Goal: Transaction & Acquisition: Purchase product/service

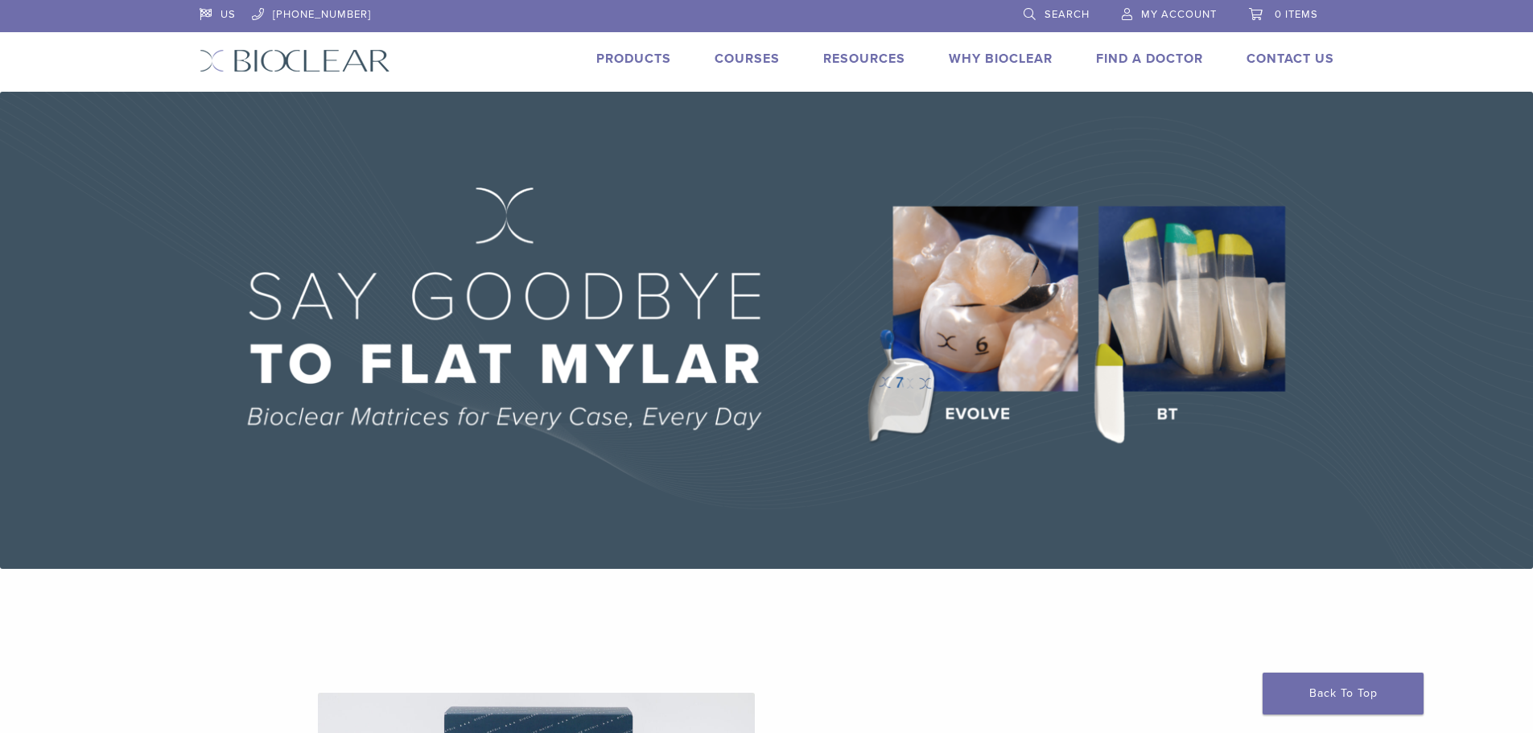
click at [1060, 10] on span "Search" at bounding box center [1067, 14] width 45 height 13
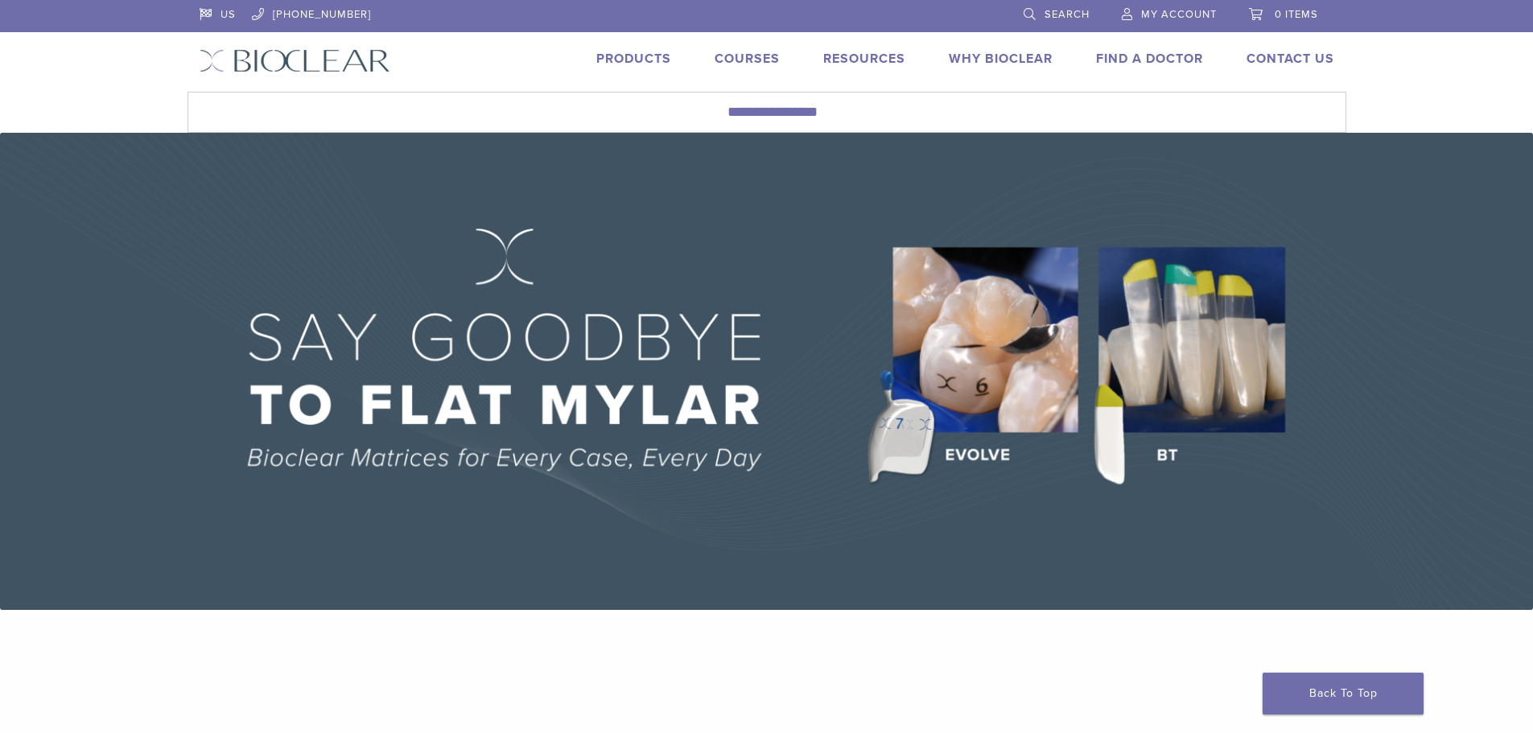
click at [1058, 15] on span "Search" at bounding box center [1067, 14] width 45 height 13
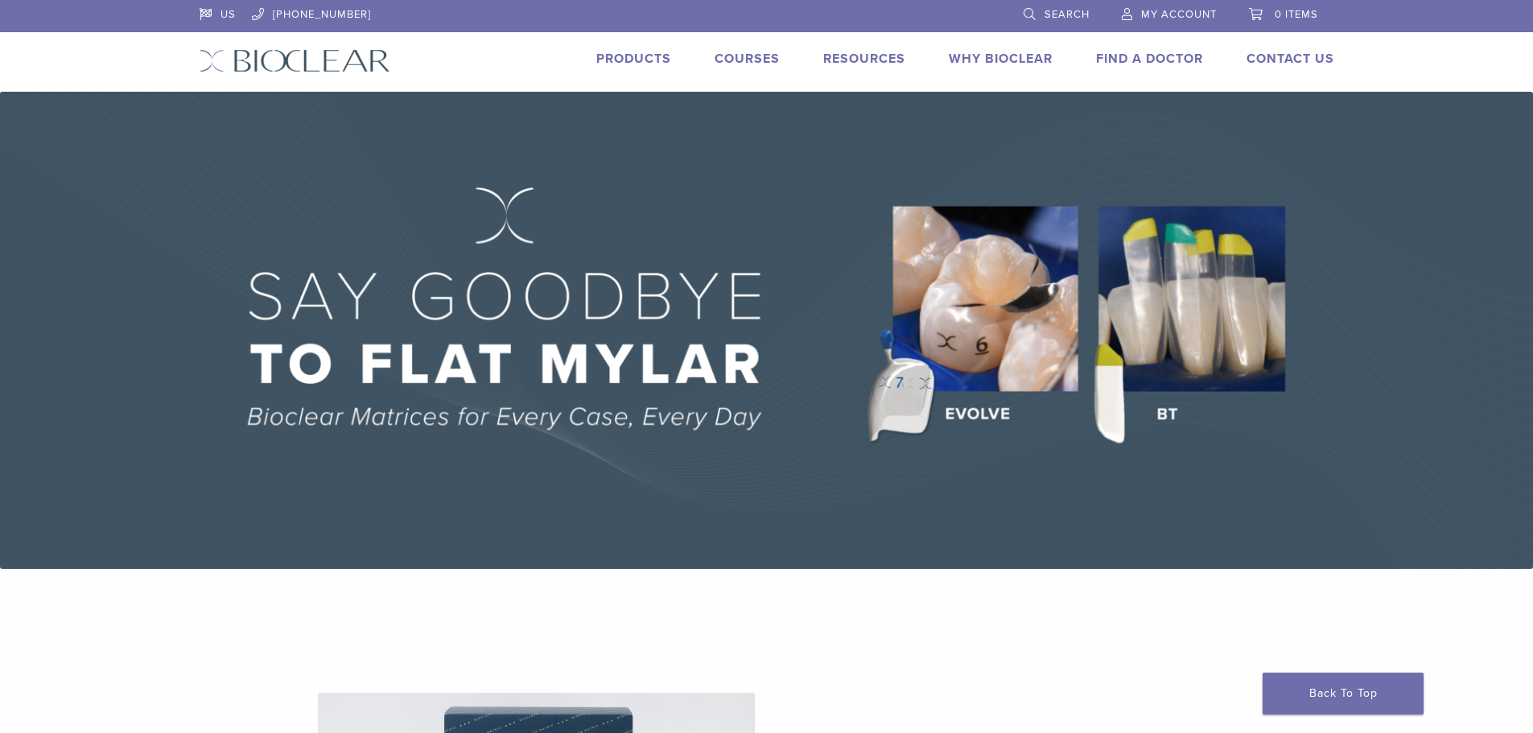
click at [1058, 15] on span "Search" at bounding box center [1067, 14] width 45 height 13
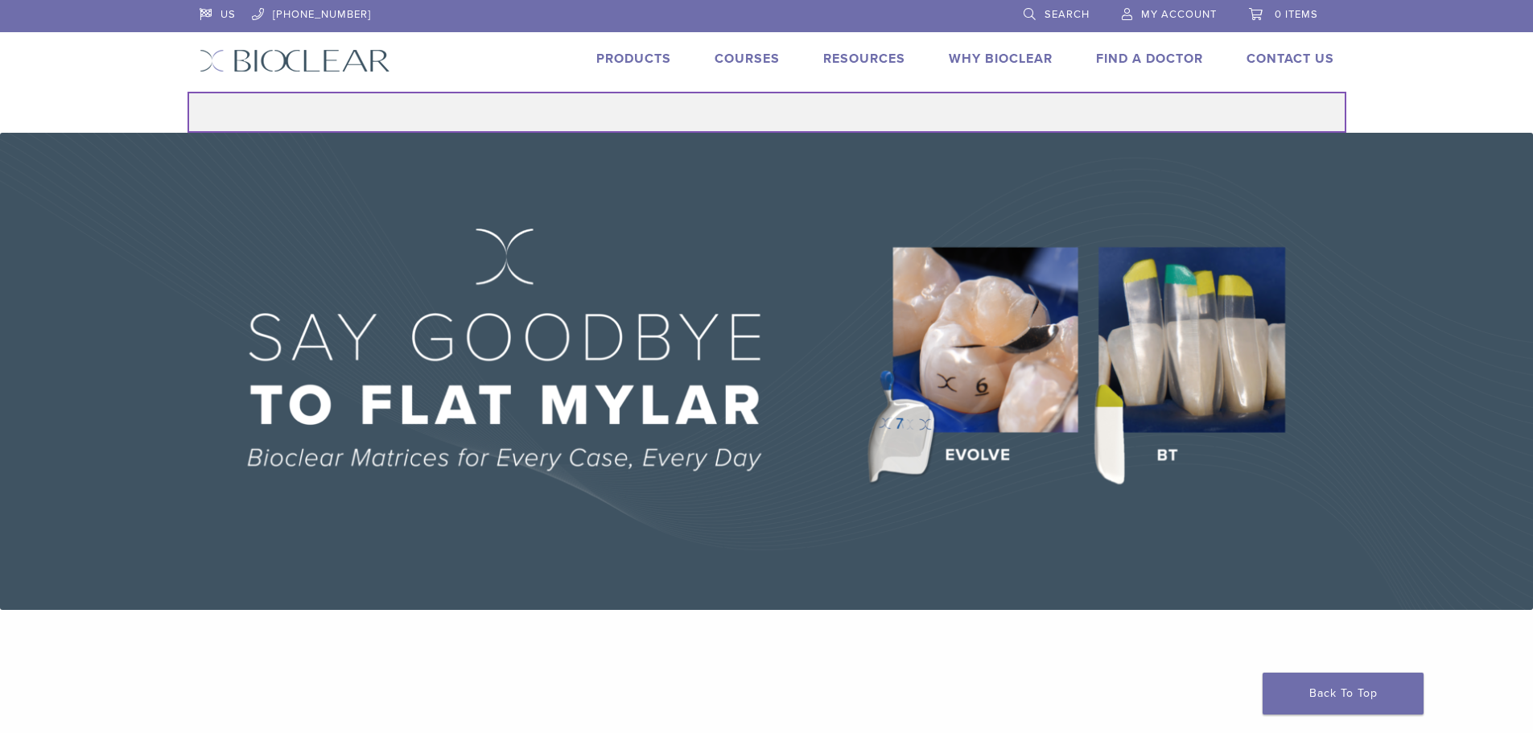
click at [779, 107] on input "Search for:" at bounding box center [767, 112] width 1159 height 41
type input "**********"
click at [187, 91] on button "Search" at bounding box center [187, 91] width 1 height 1
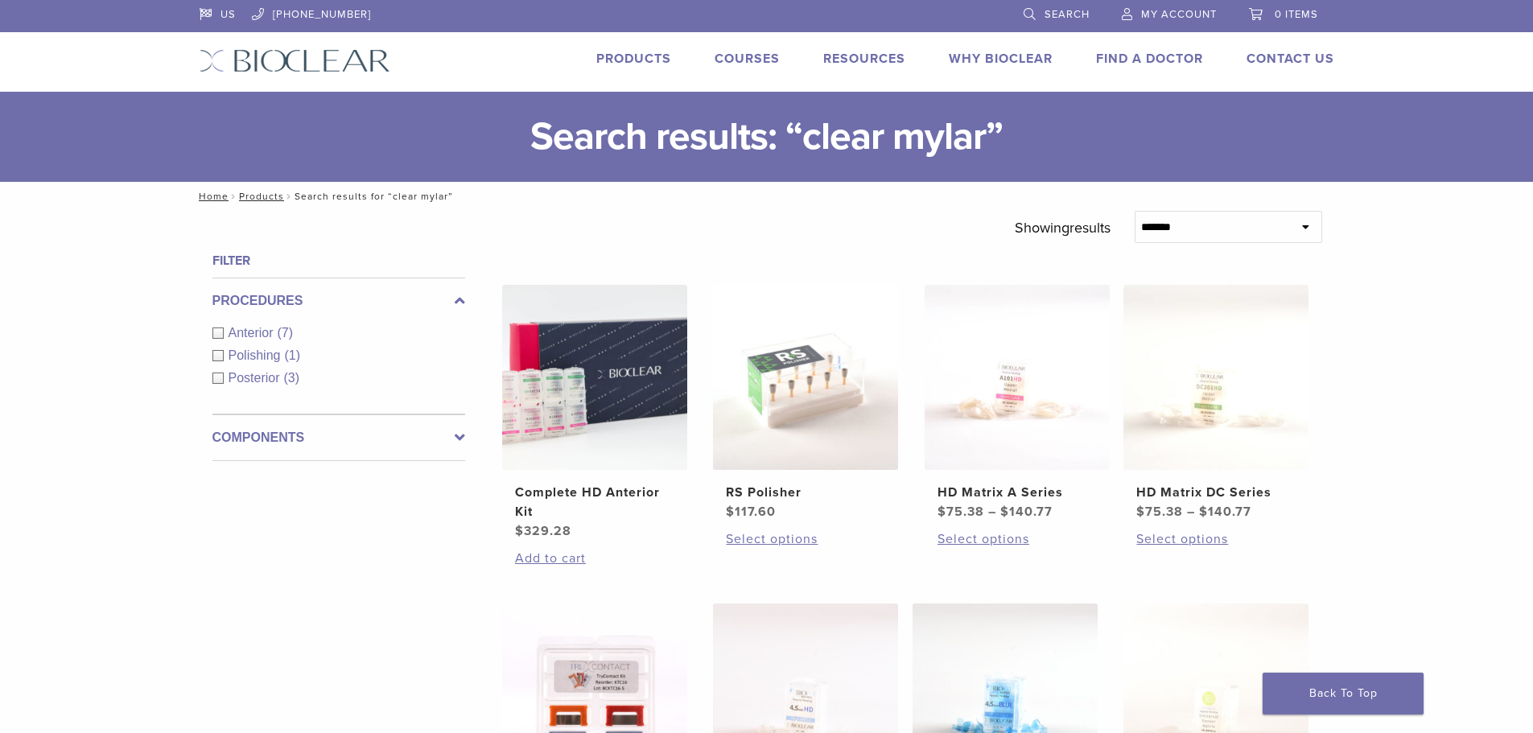
click at [1150, 13] on span "My Account" at bounding box center [1179, 14] width 76 height 13
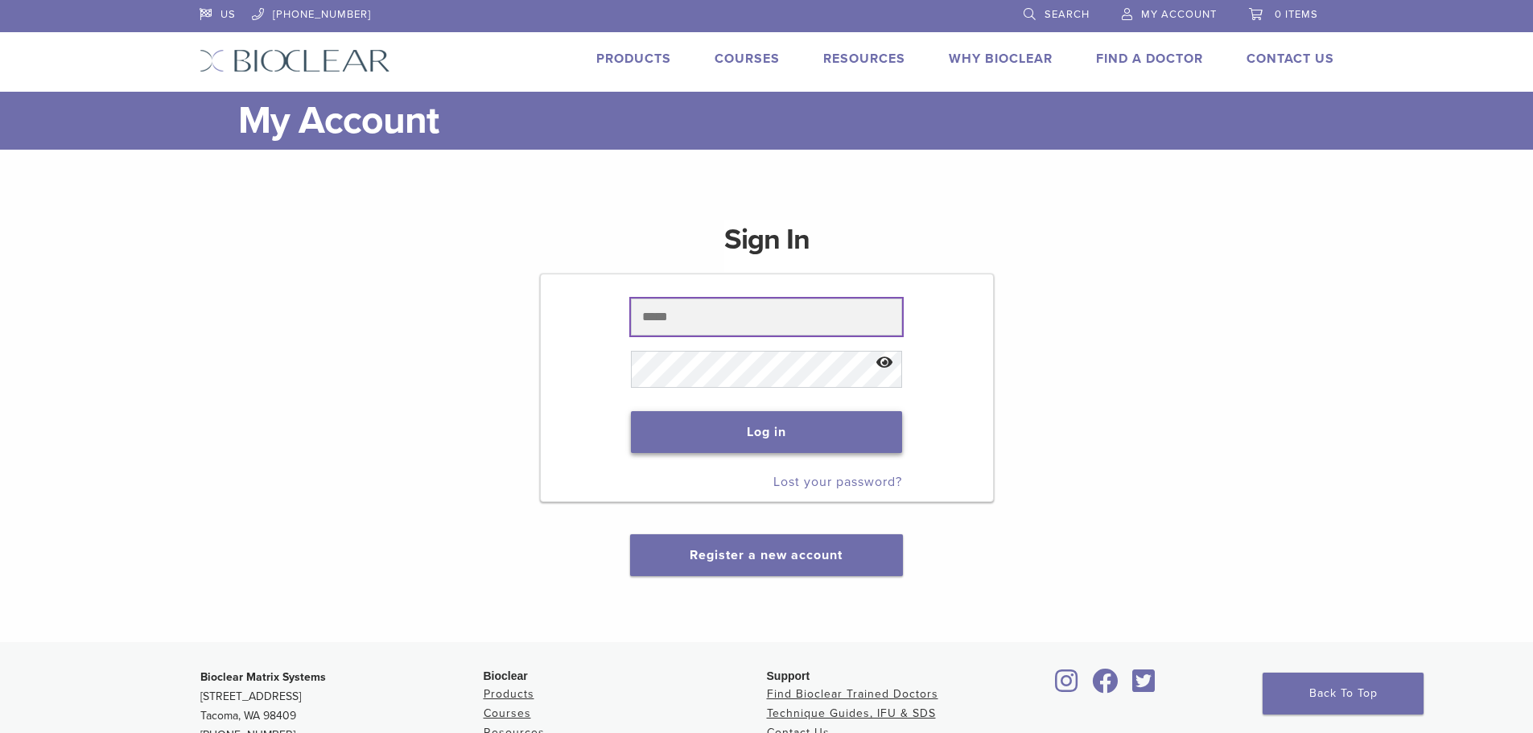
type input "**********"
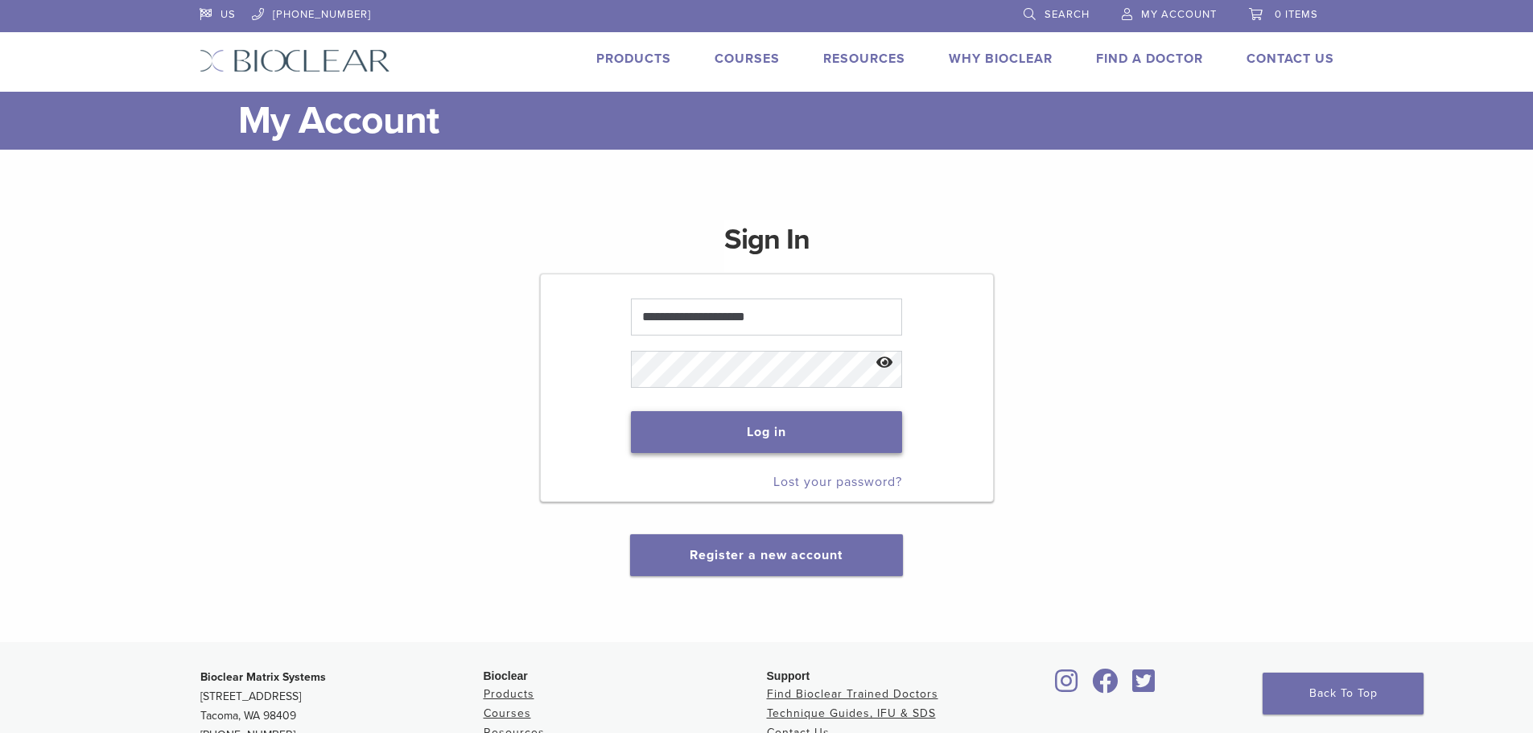
click at [790, 432] on button "Log in" at bounding box center [766, 432] width 271 height 42
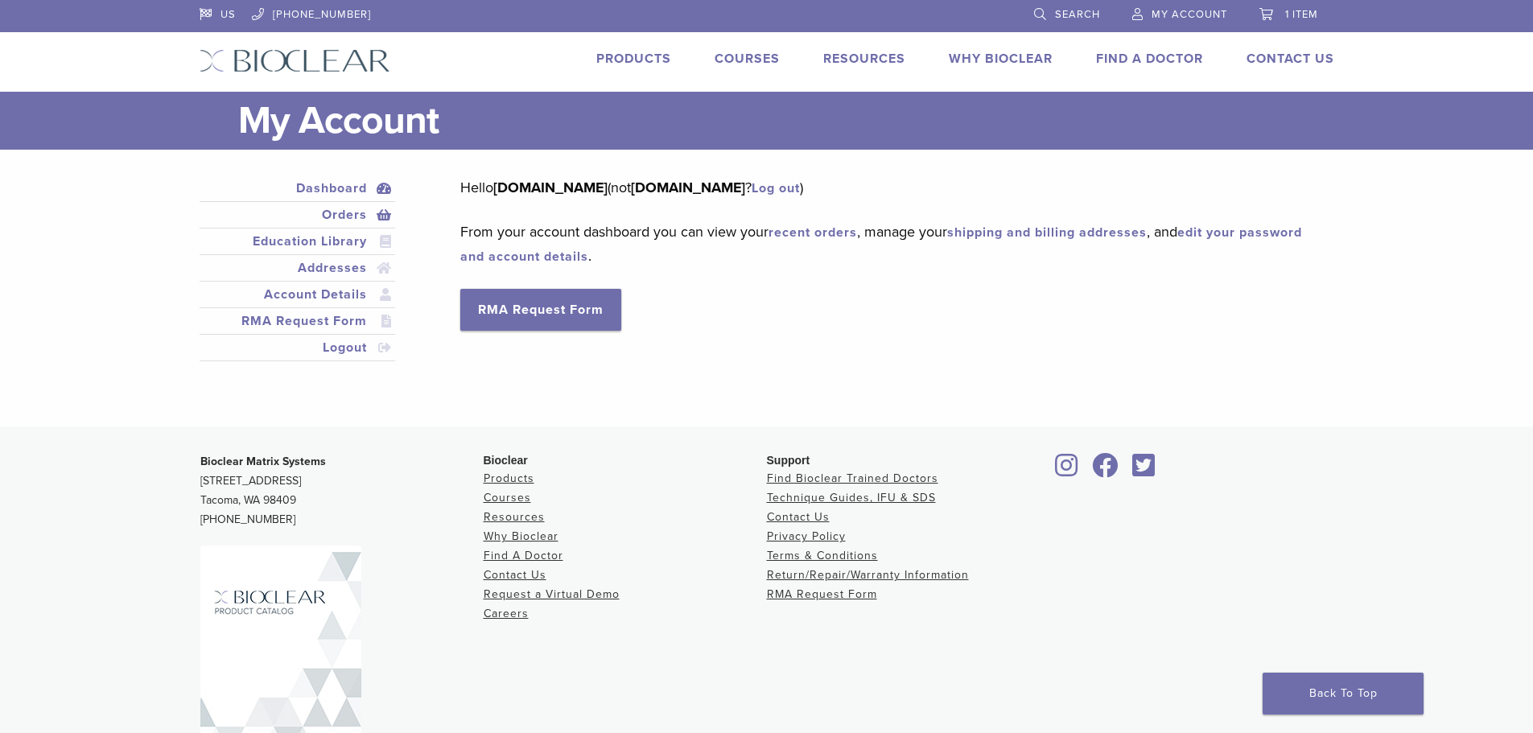
click at [344, 218] on link "Orders" at bounding box center [298, 214] width 190 height 19
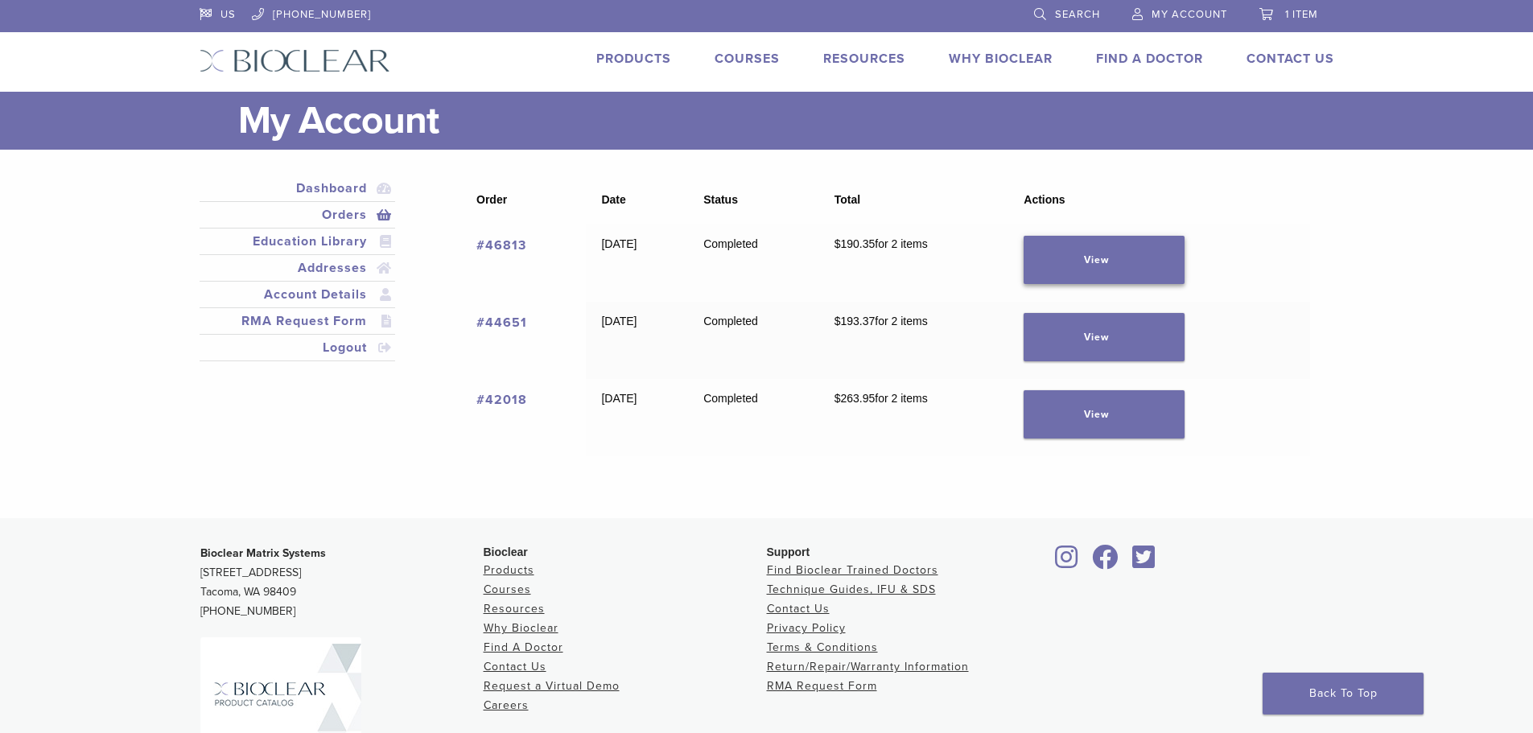
click at [1144, 262] on link "View" at bounding box center [1104, 260] width 161 height 48
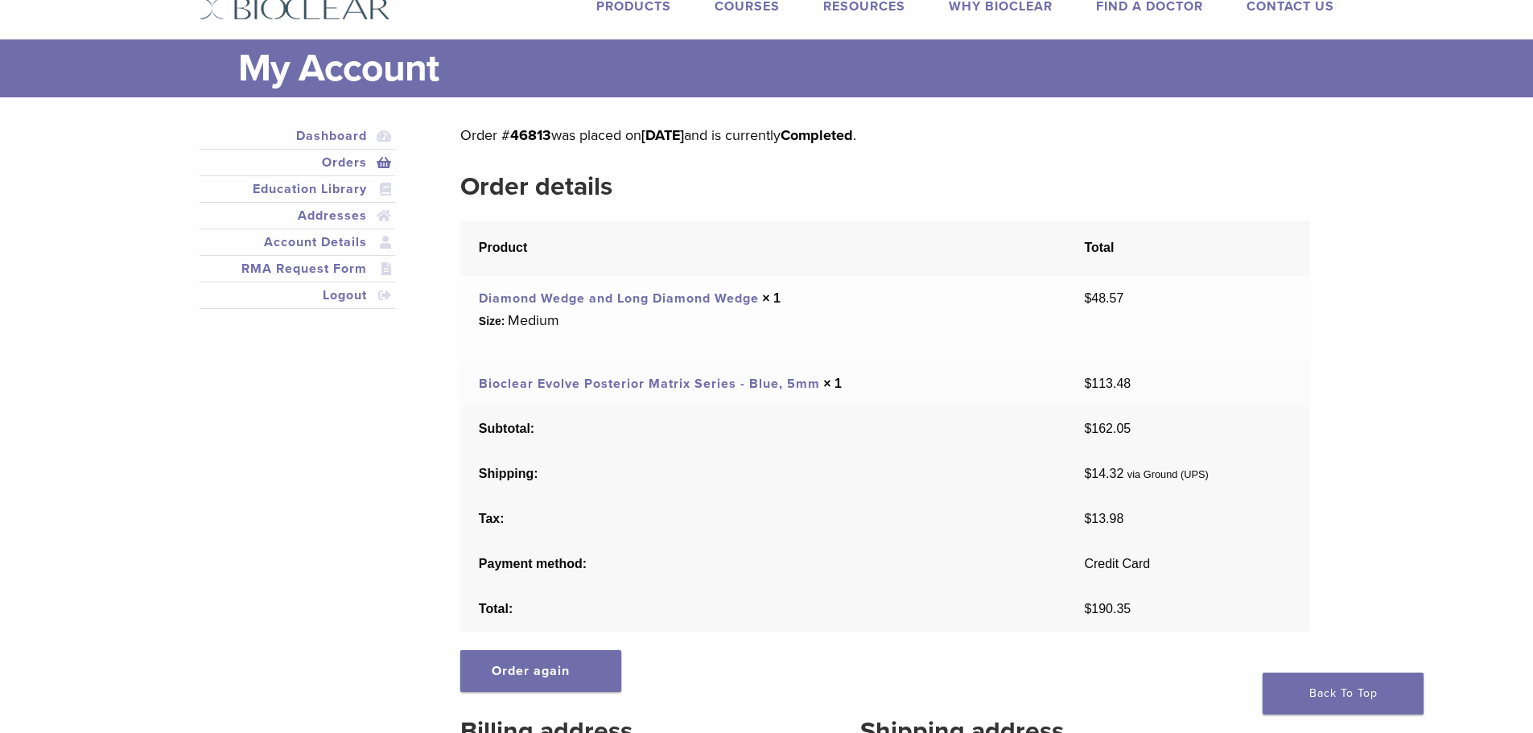
scroll to position [80, 0]
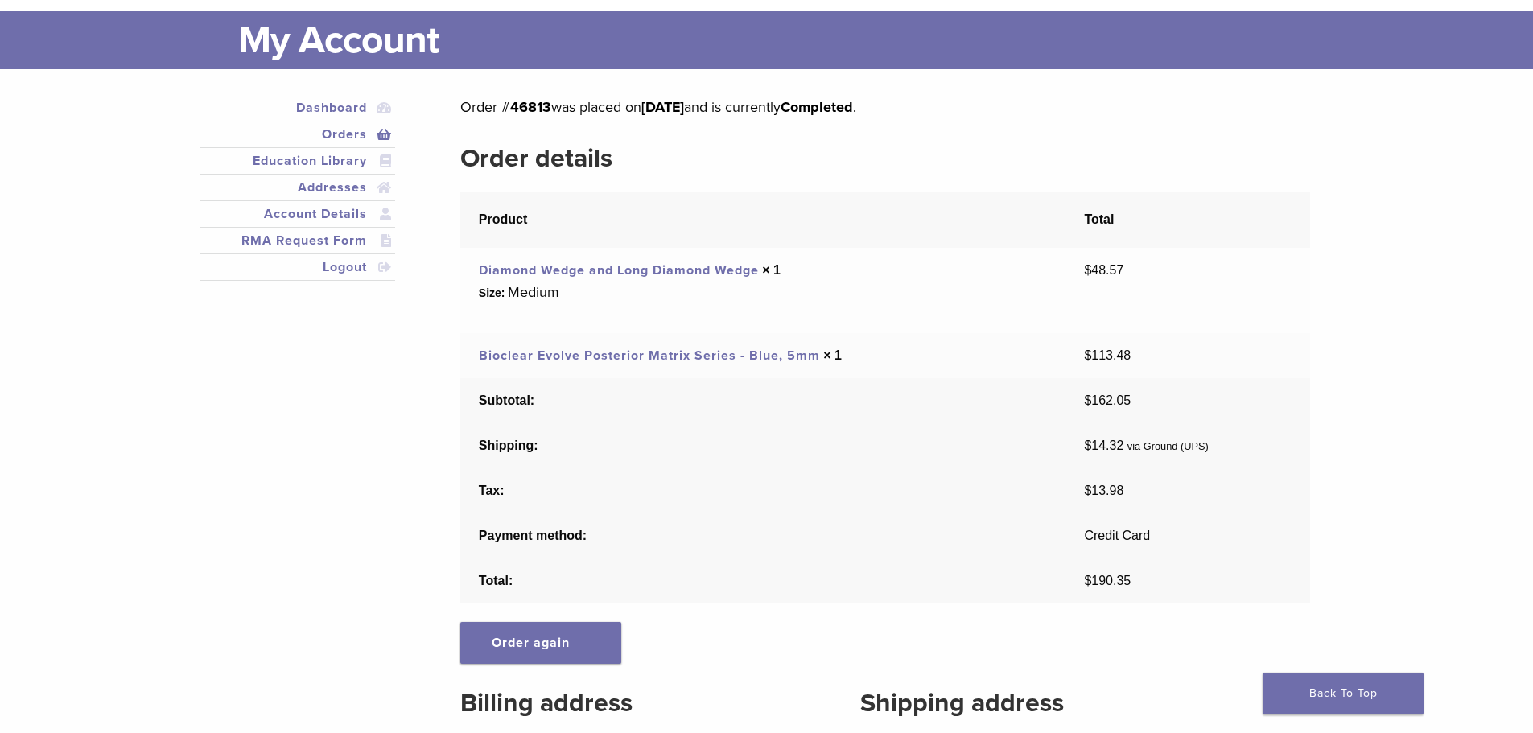
click at [587, 358] on link "Bioclear Evolve Posterior Matrix Series - Blue, 5mm" at bounding box center [649, 356] width 341 height 16
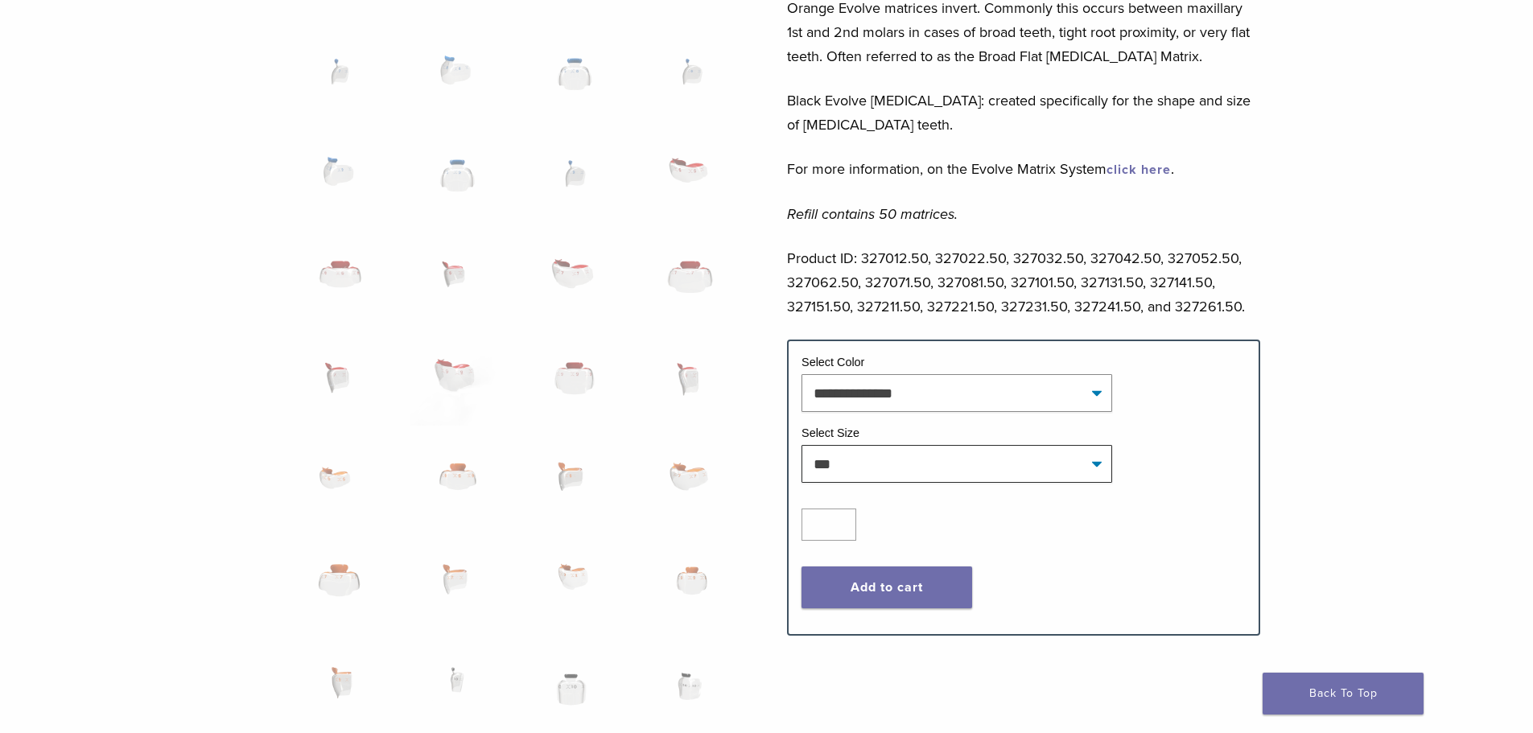
scroll to position [724, 0]
click at [880, 582] on button "Add to cart" at bounding box center [887, 589] width 171 height 42
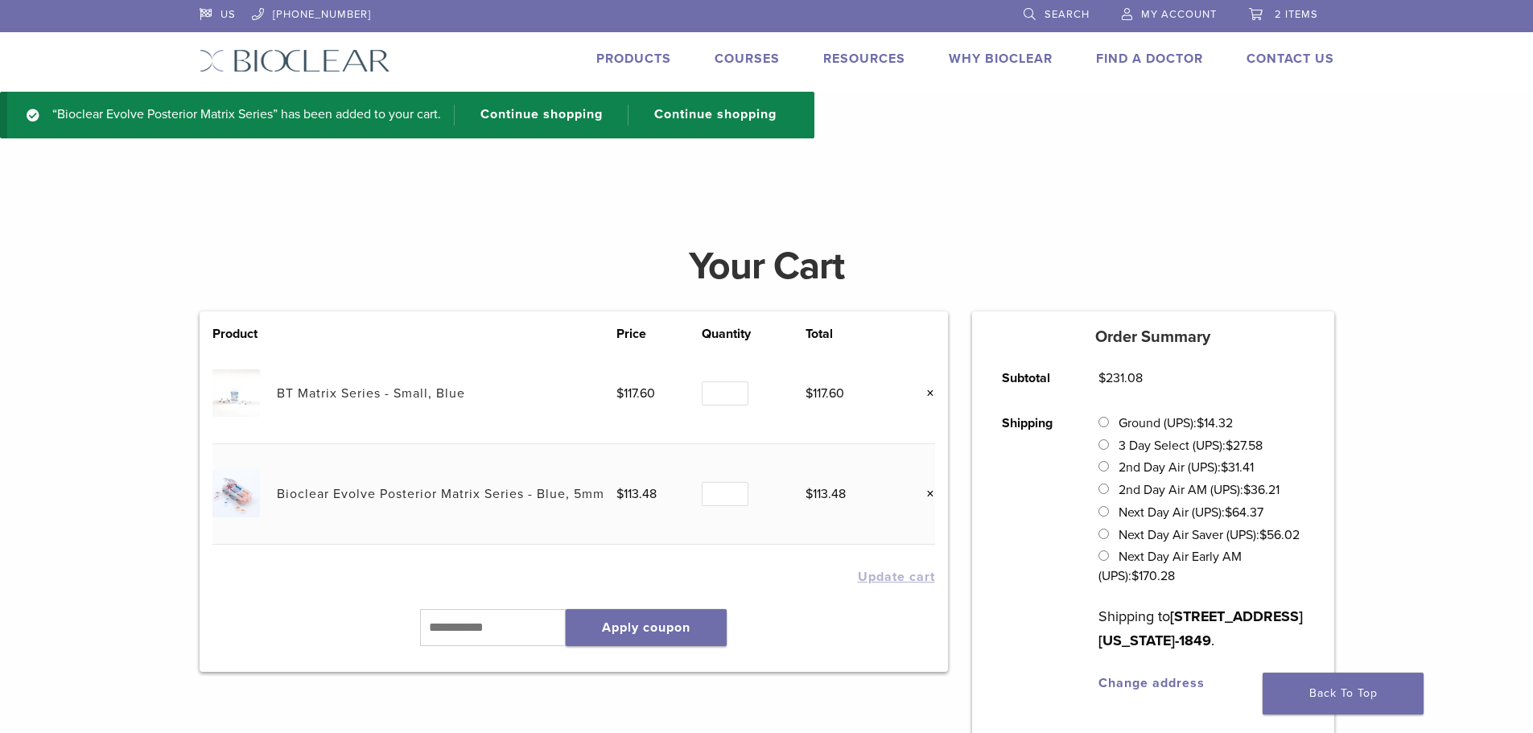
click at [1280, 9] on span "2 items" at bounding box center [1296, 14] width 43 height 13
click at [1286, 17] on span "2 items" at bounding box center [1296, 14] width 43 height 13
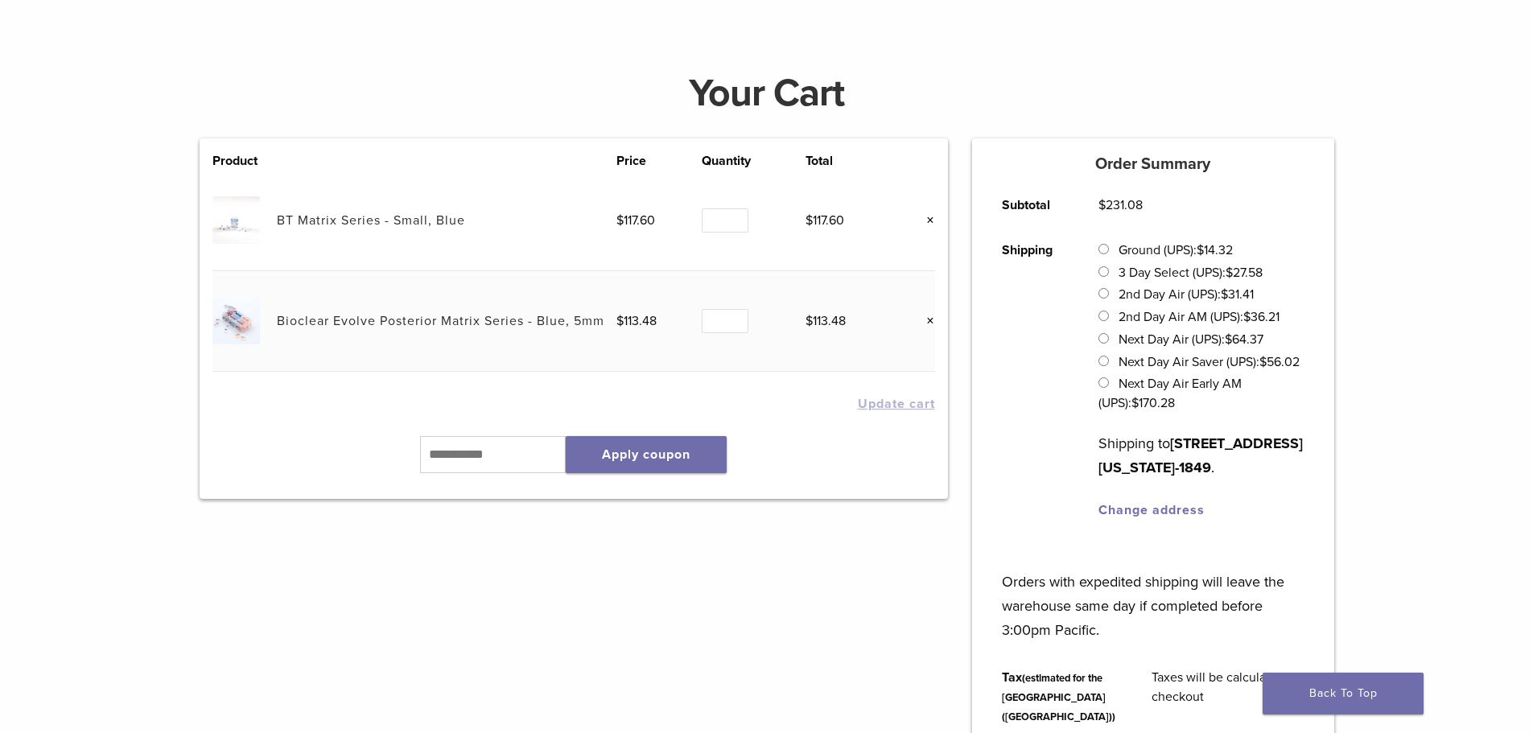
scroll to position [161, 0]
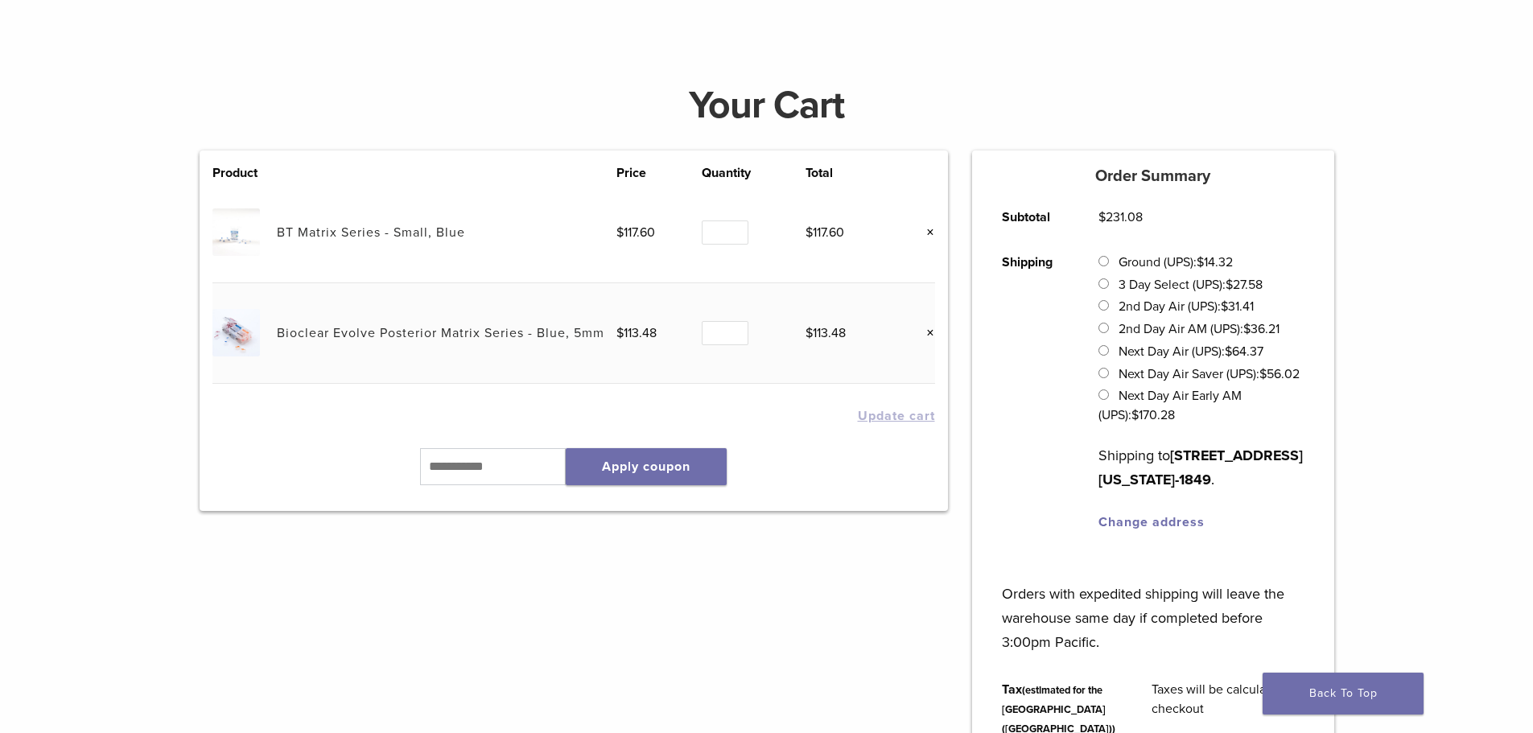
click at [398, 237] on link "BT Matrix Series - Small, Blue" at bounding box center [371, 233] width 188 height 16
click at [237, 241] on img at bounding box center [235, 231] width 47 height 47
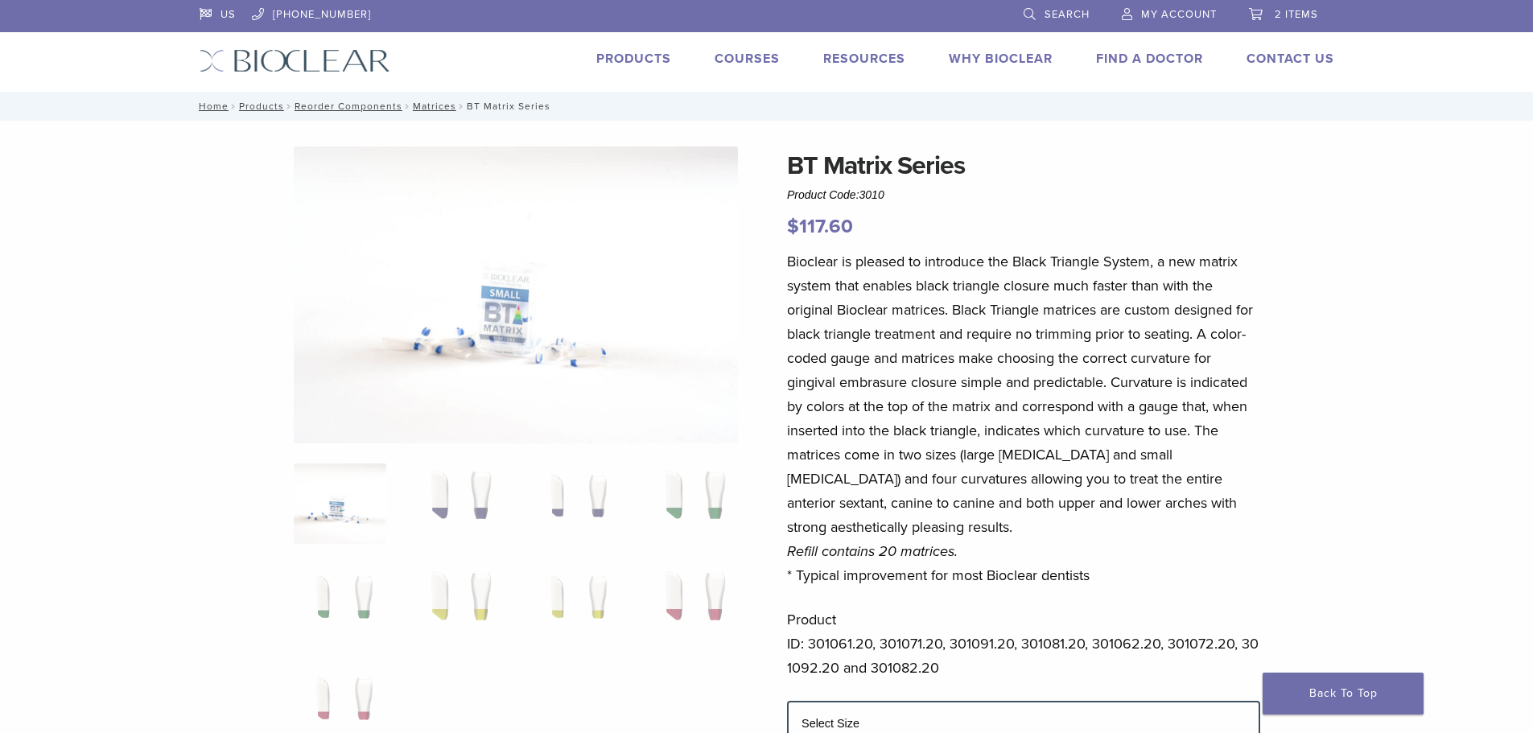
click at [1284, 16] on span "2 items" at bounding box center [1296, 14] width 43 height 13
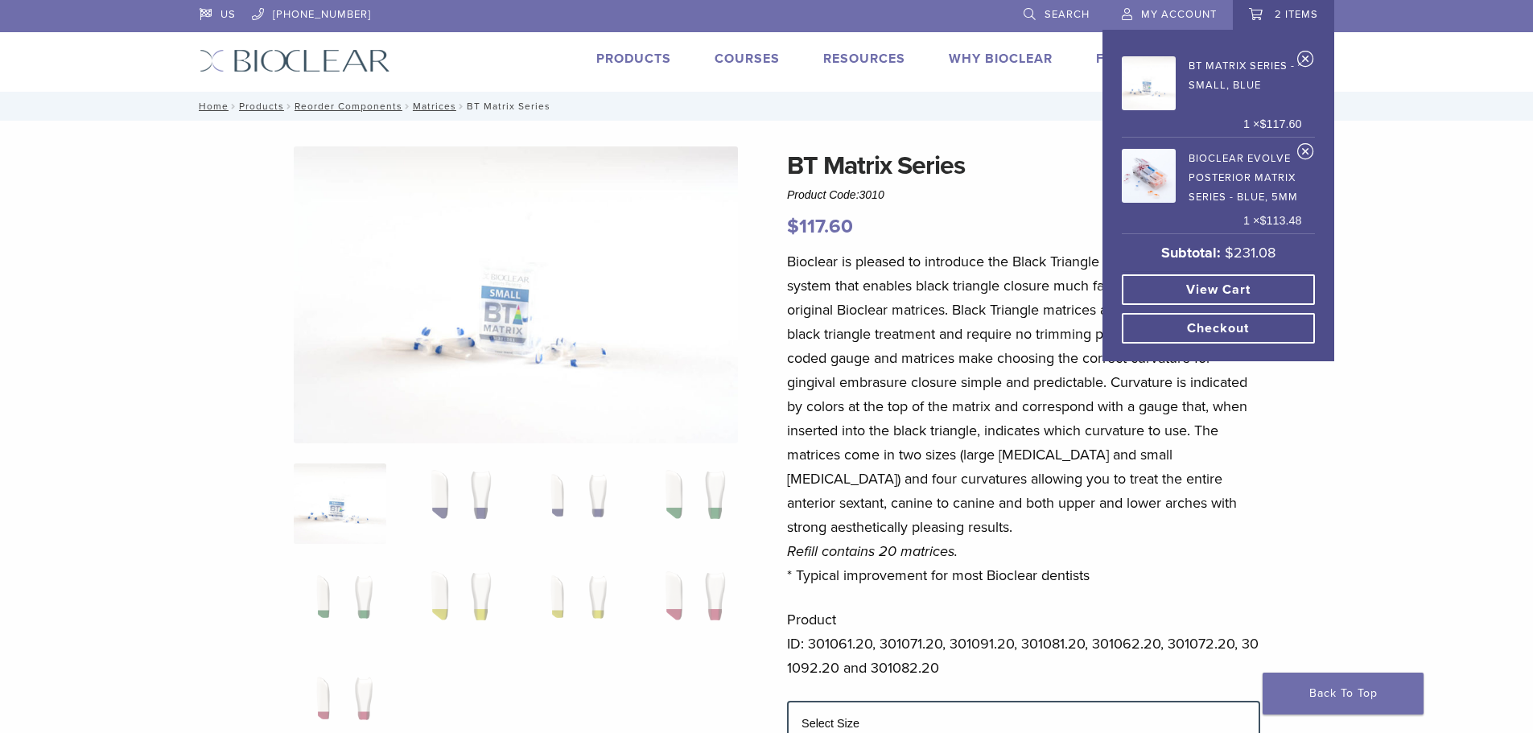
click at [1308, 61] on link "×" at bounding box center [1305, 62] width 17 height 24
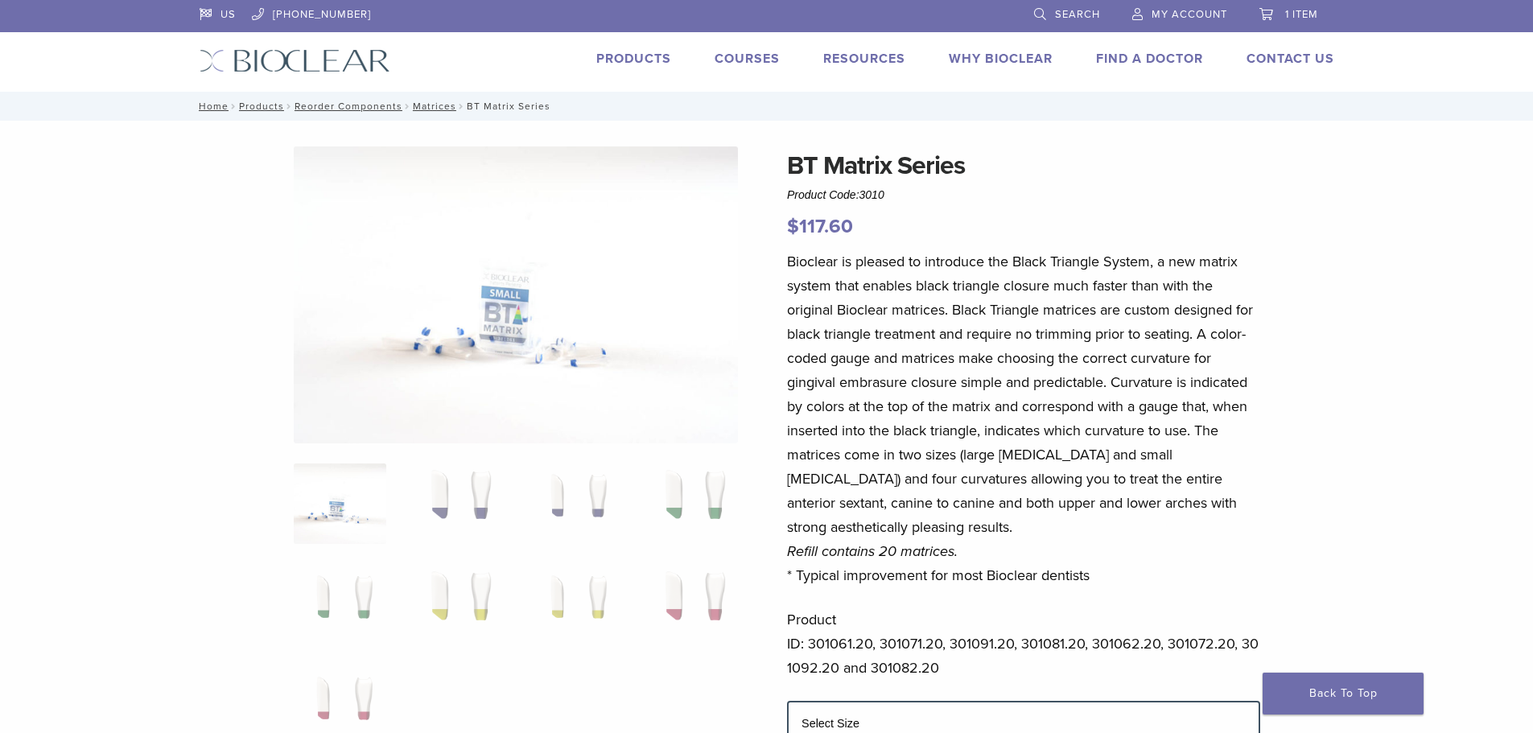
click at [1184, 6] on link "My Account" at bounding box center [1179, 12] width 95 height 24
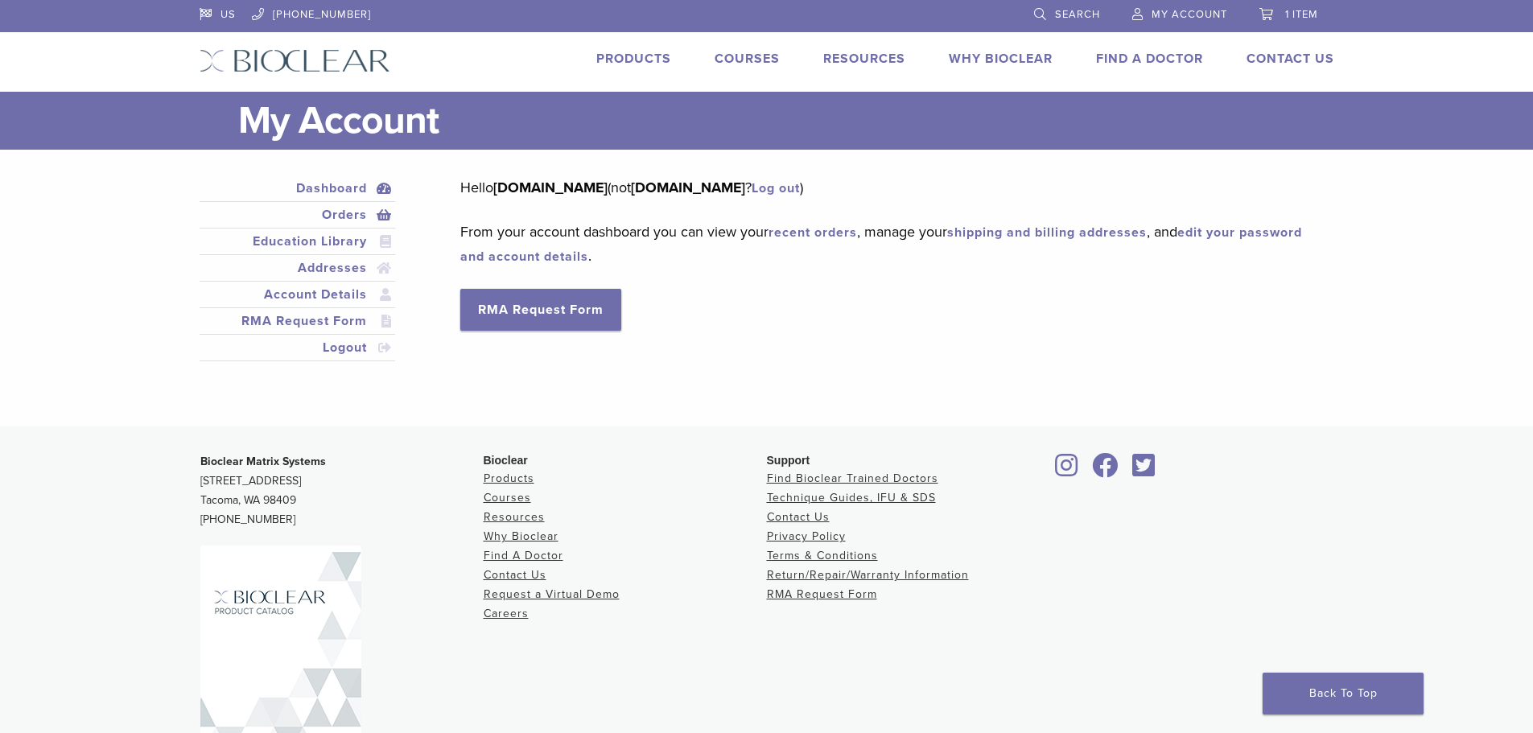
click at [332, 212] on link "Orders" at bounding box center [298, 214] width 190 height 19
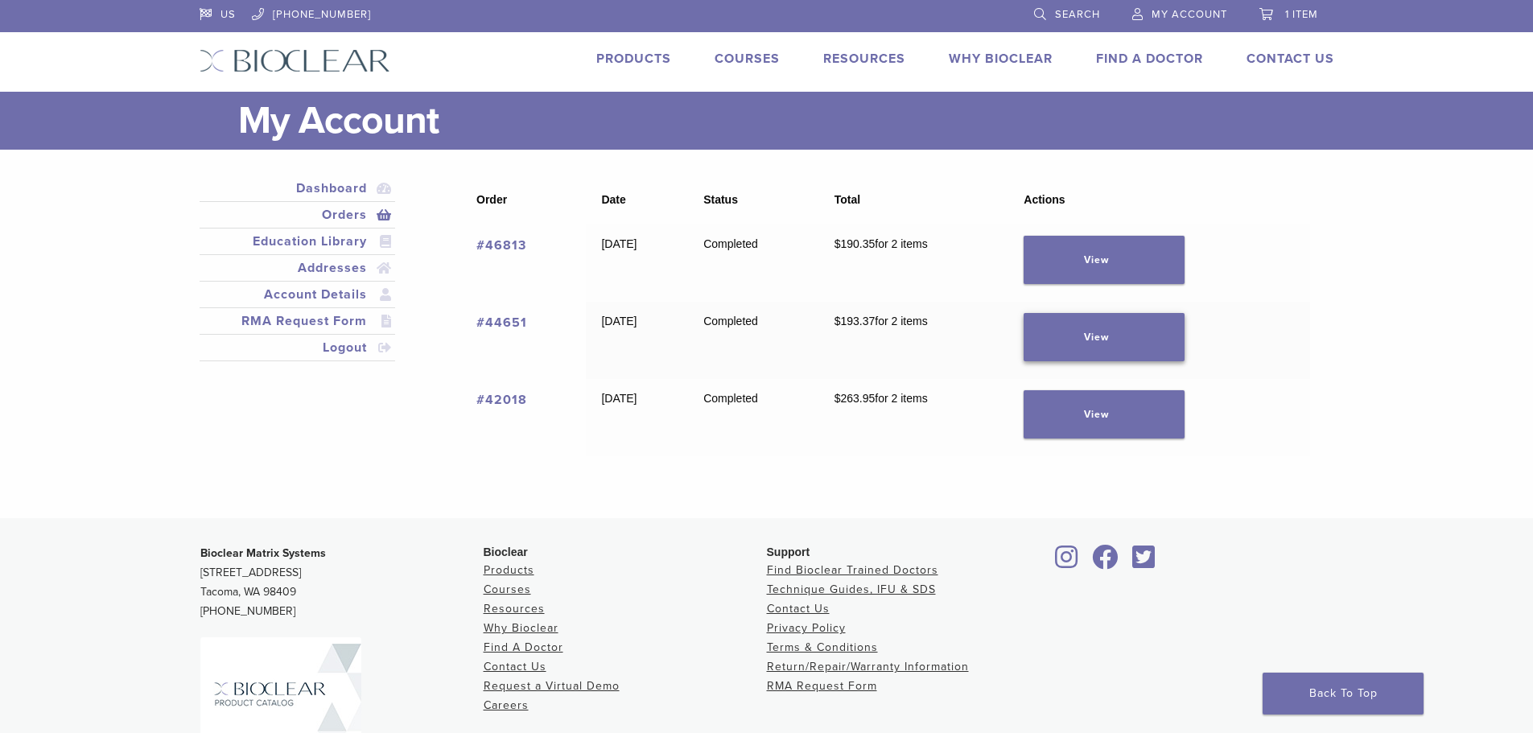
click at [1119, 341] on link "View" at bounding box center [1104, 337] width 161 height 48
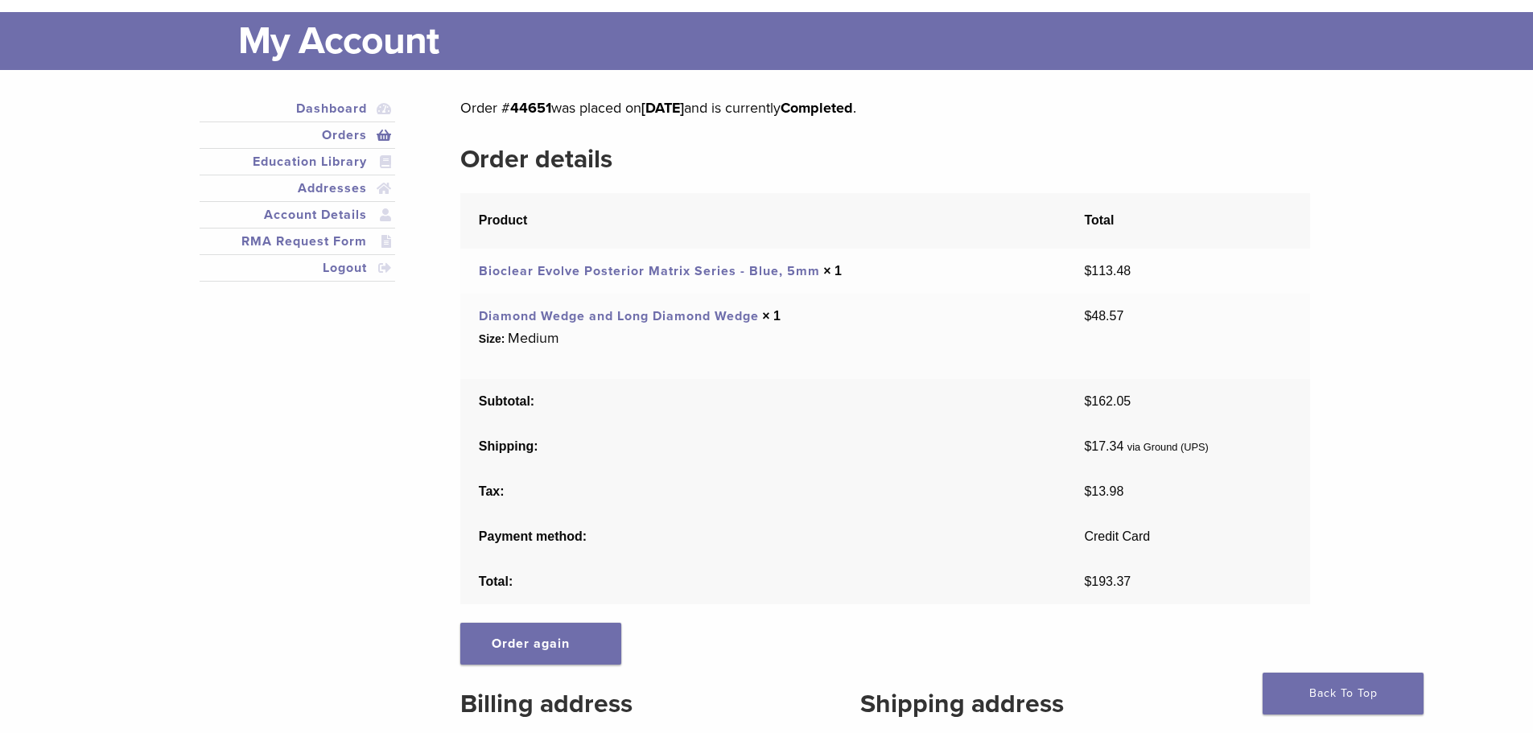
scroll to position [80, 0]
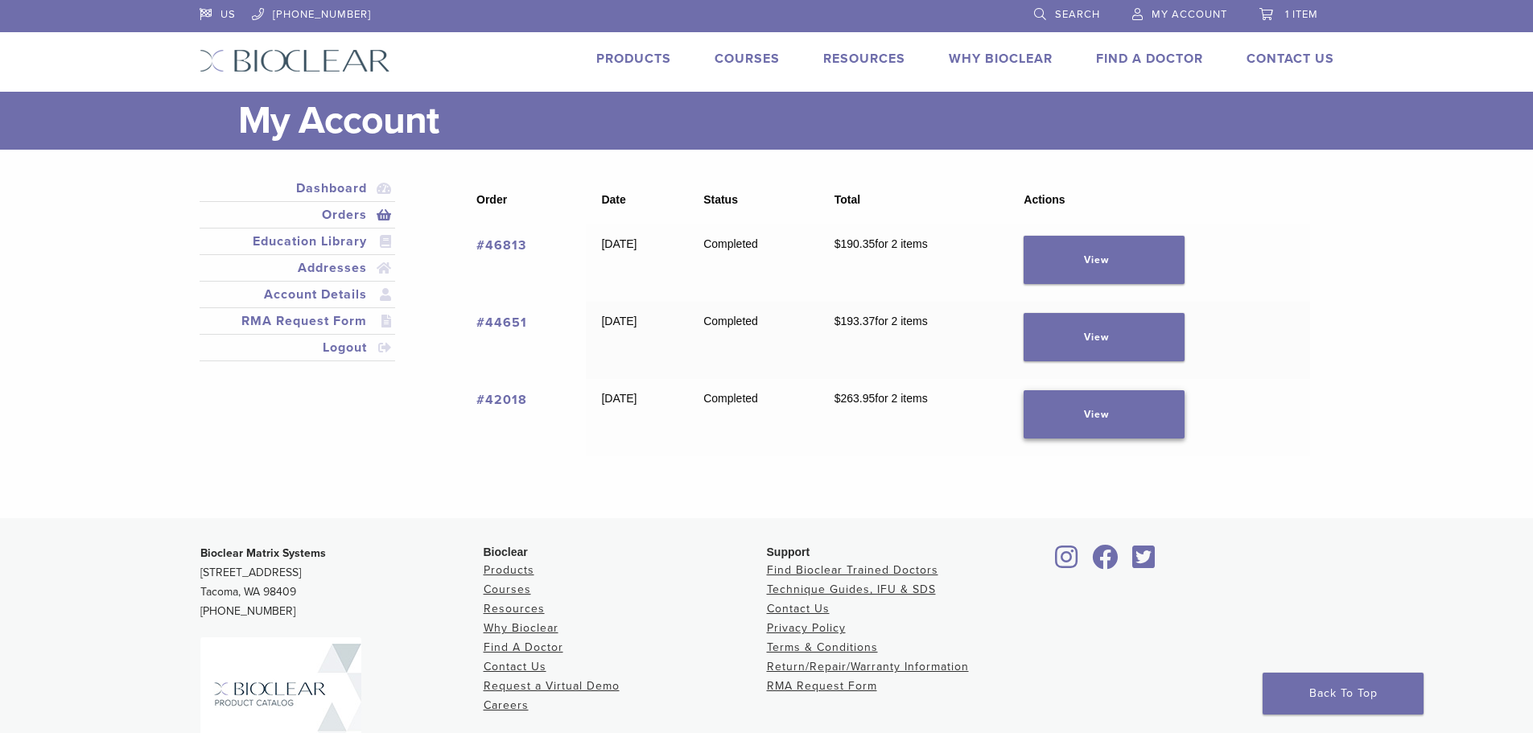
click at [1112, 418] on link "View" at bounding box center [1104, 414] width 161 height 48
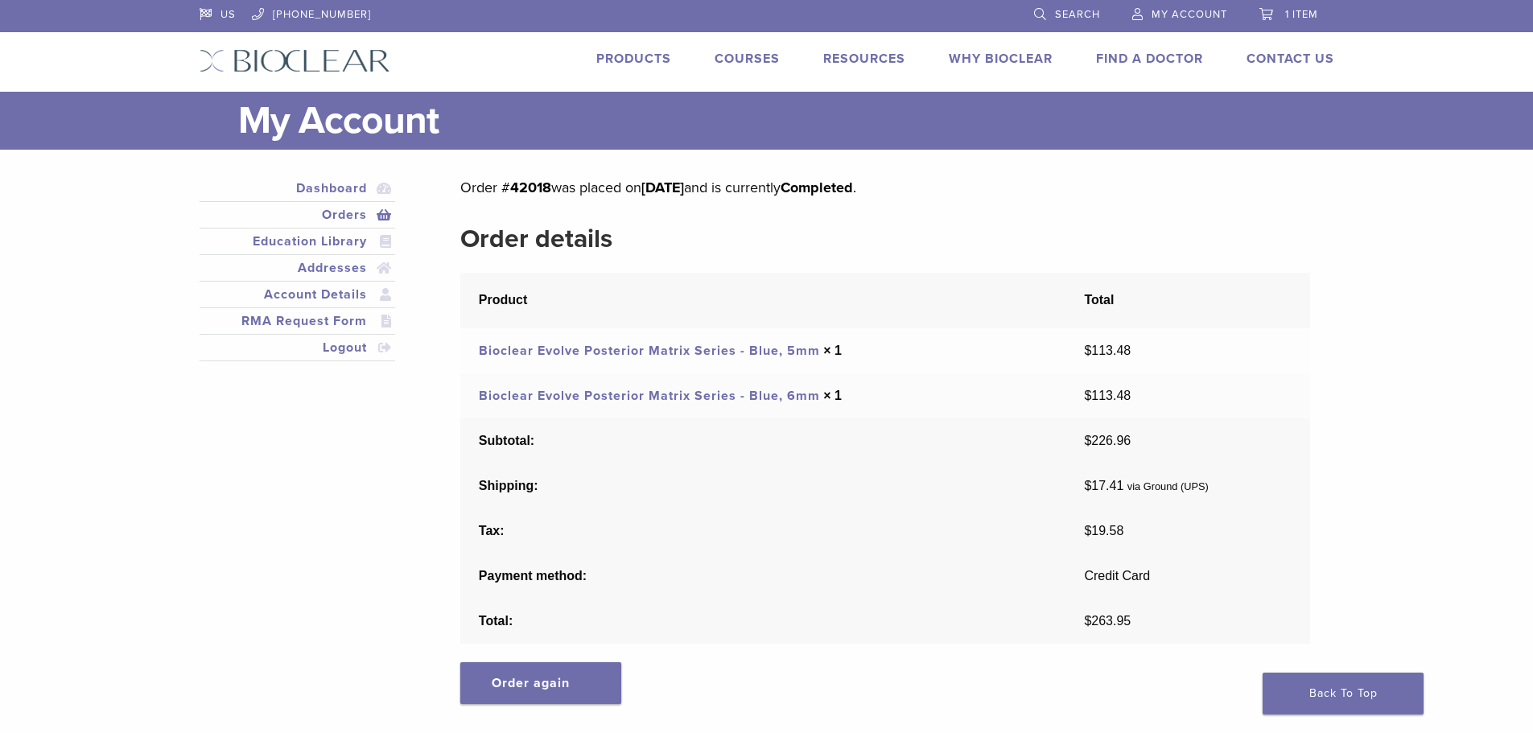
click at [1285, 12] on span "1 item" at bounding box center [1301, 14] width 33 height 13
click at [1311, 14] on span "1 item" at bounding box center [1301, 14] width 33 height 13
click at [1049, 9] on link "Search" at bounding box center [1067, 12] width 66 height 24
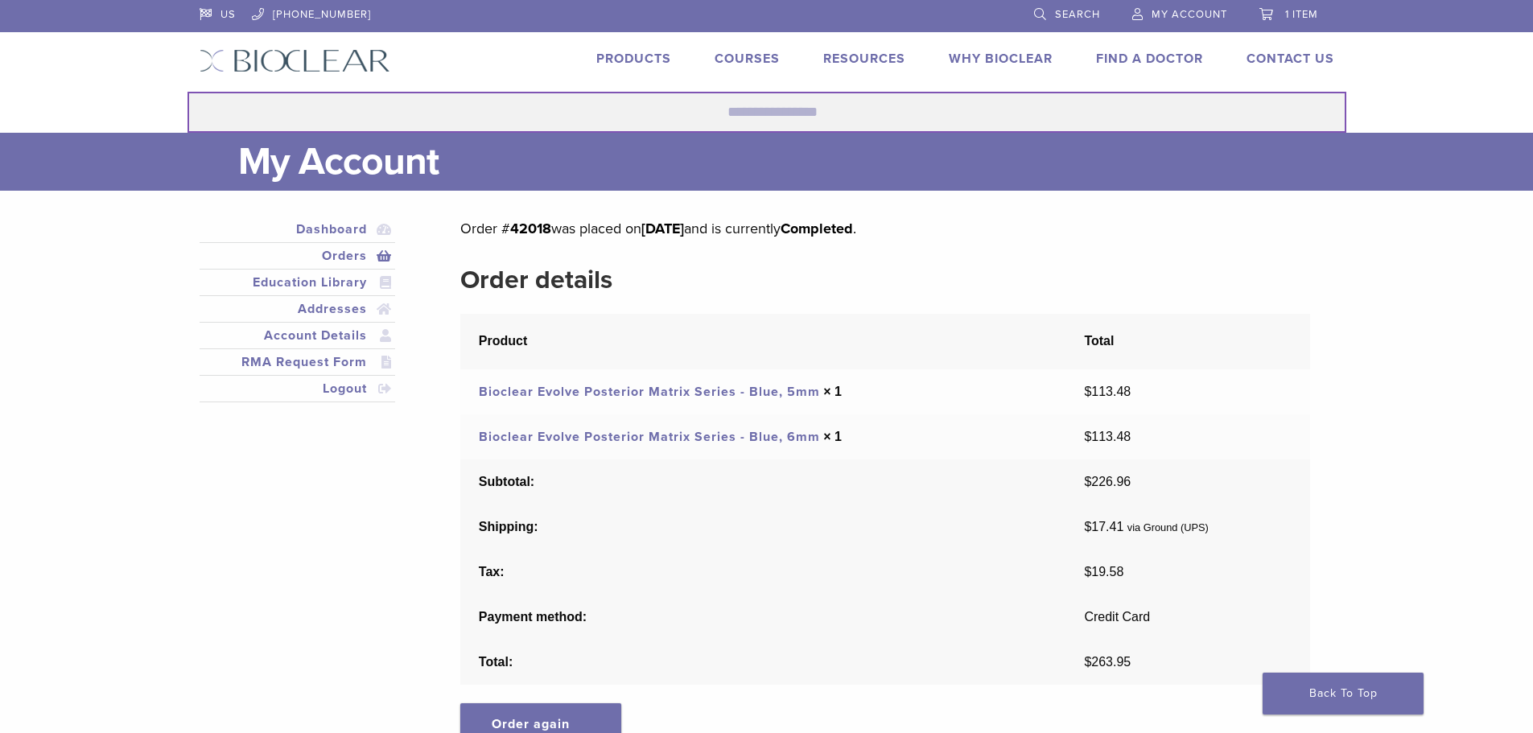
click at [721, 115] on input "Search for:" at bounding box center [767, 112] width 1159 height 41
type input "**********"
click at [187, 91] on button "Search" at bounding box center [187, 91] width 1 height 1
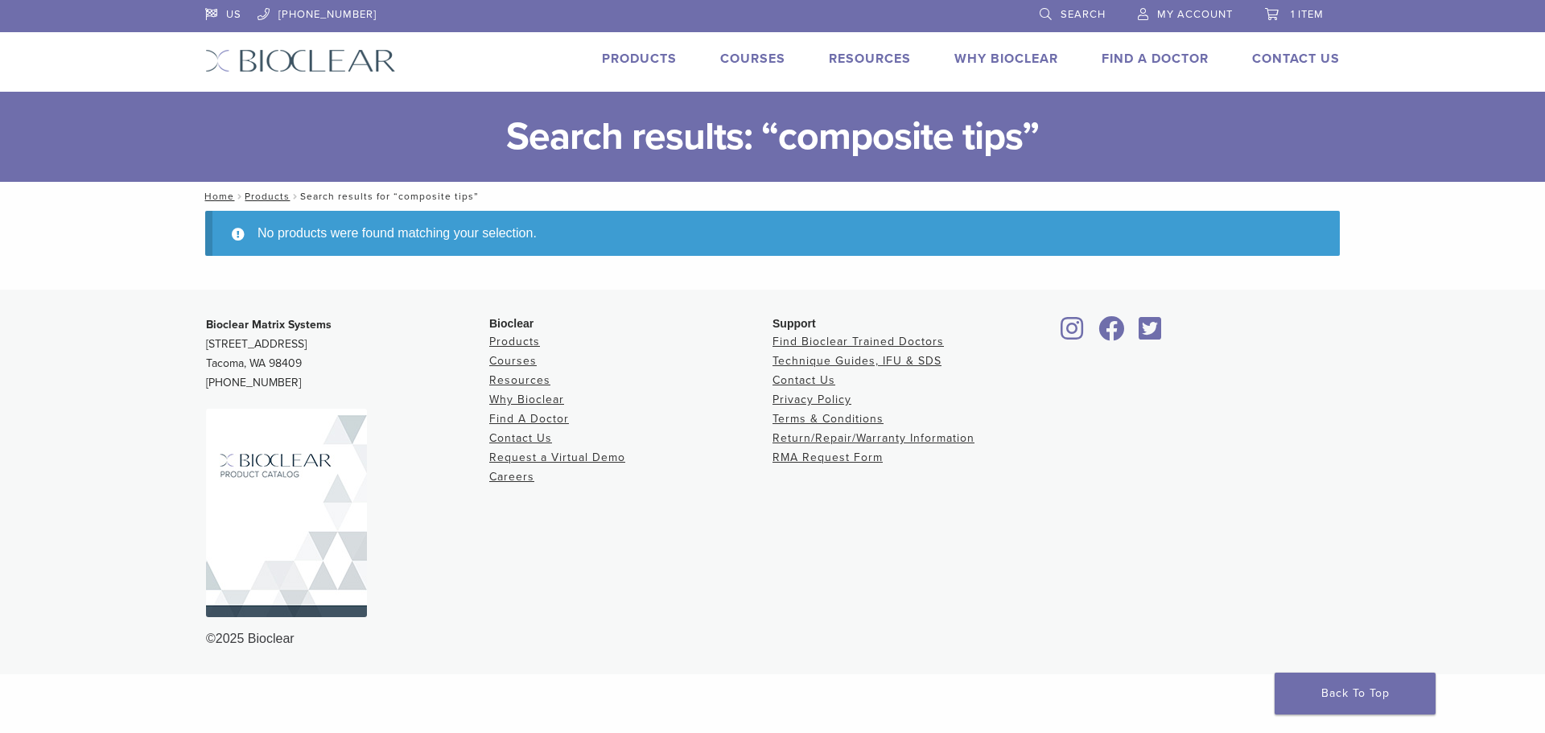
click at [1085, 18] on span "Search" at bounding box center [1083, 14] width 45 height 13
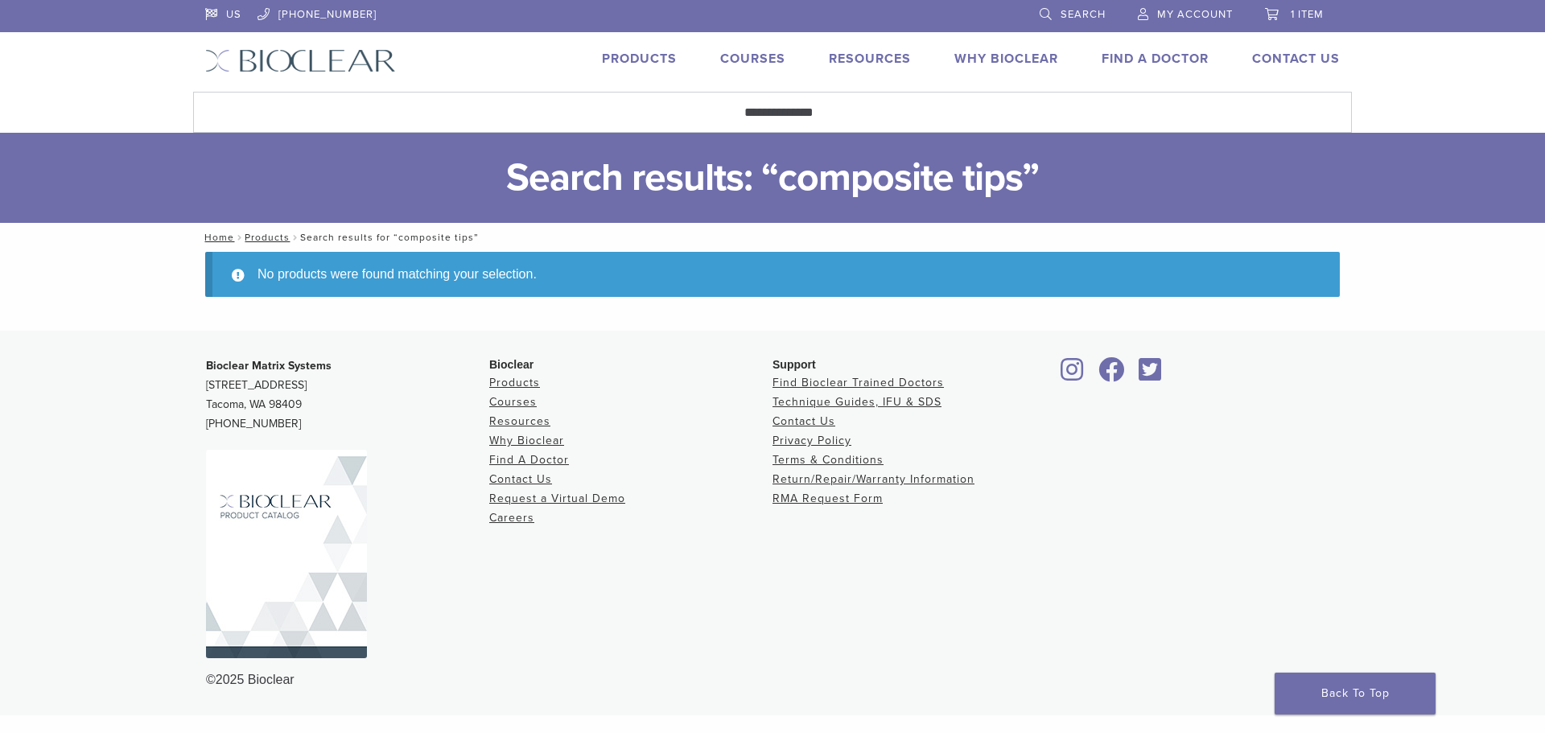
click at [636, 56] on link "Products" at bounding box center [639, 59] width 75 height 16
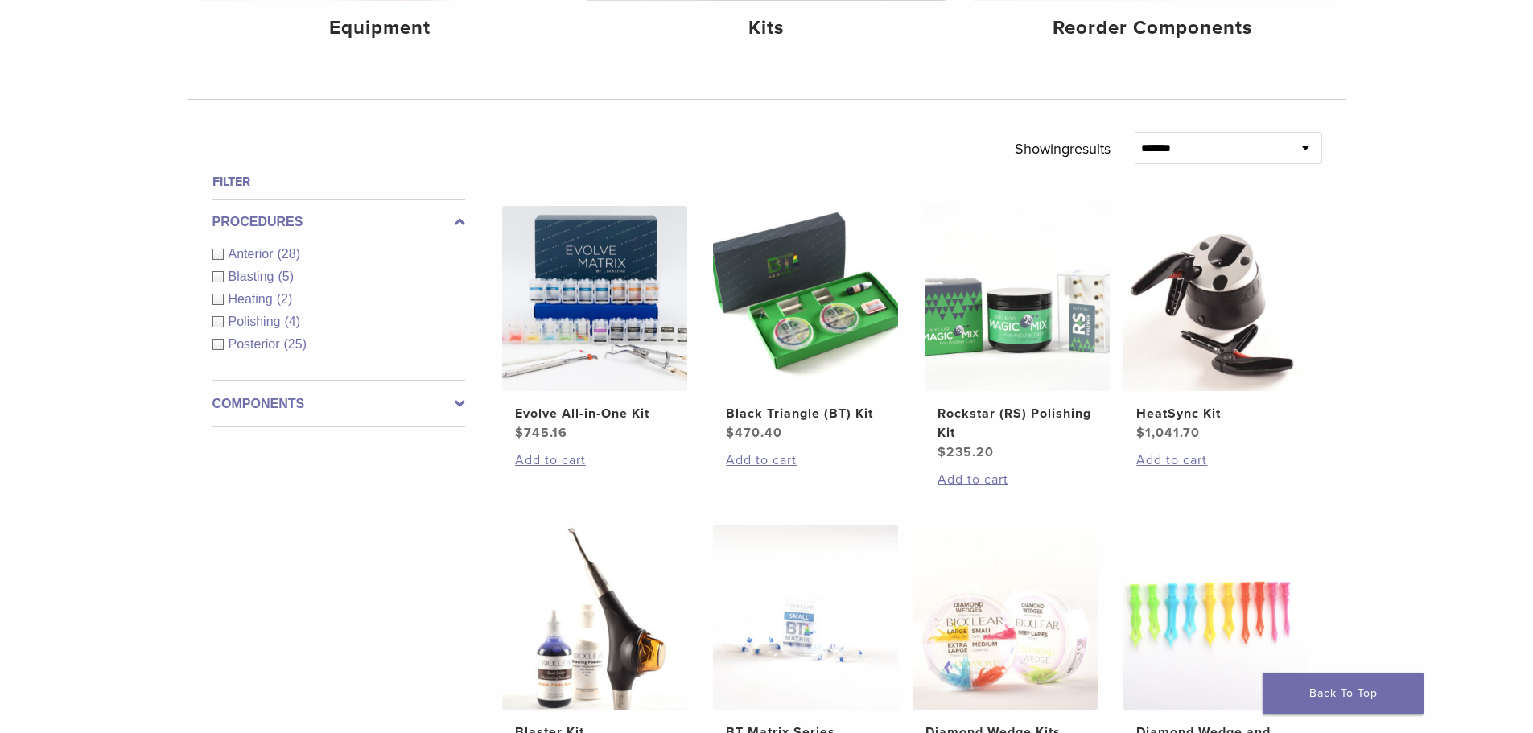
scroll to position [225, 0]
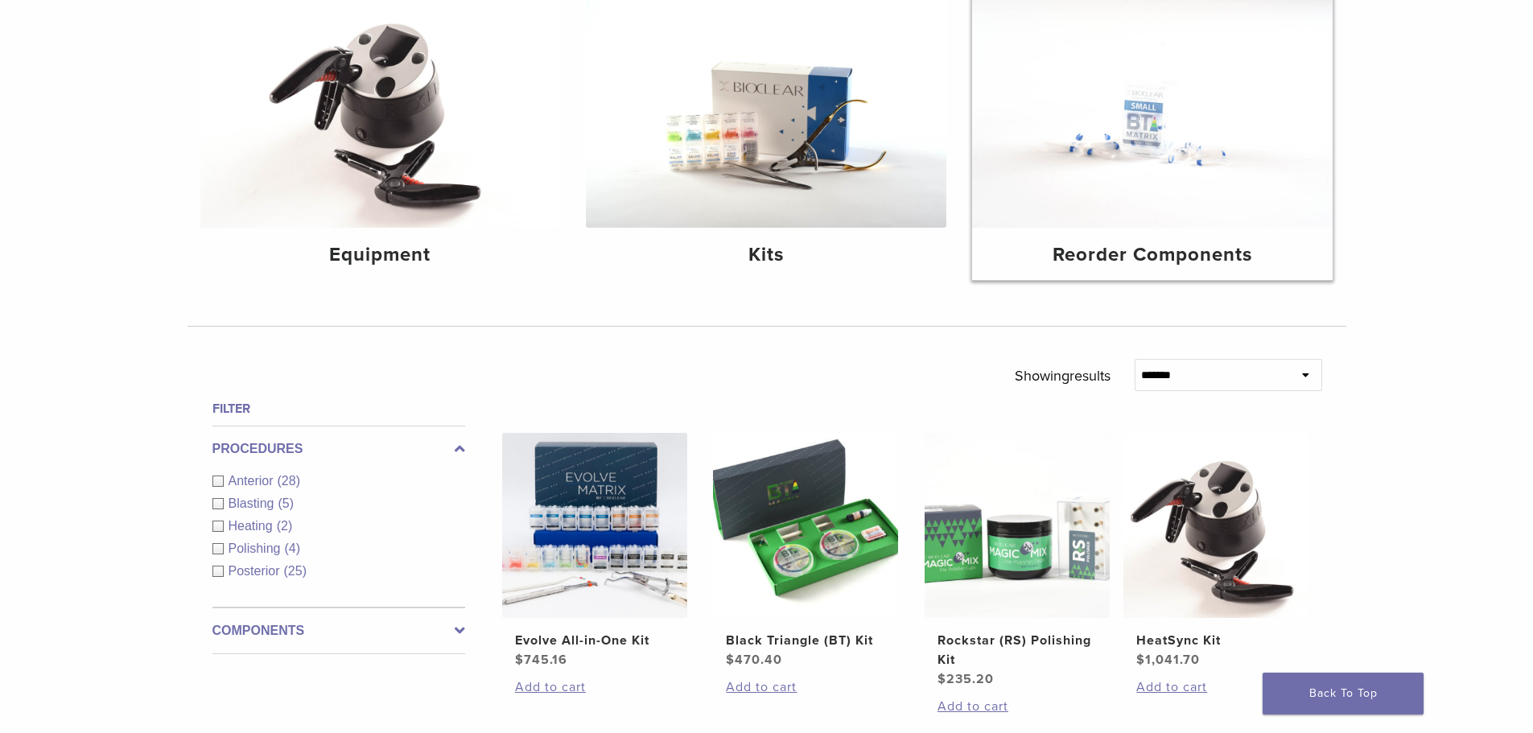
click at [1148, 130] on img at bounding box center [1152, 107] width 361 height 241
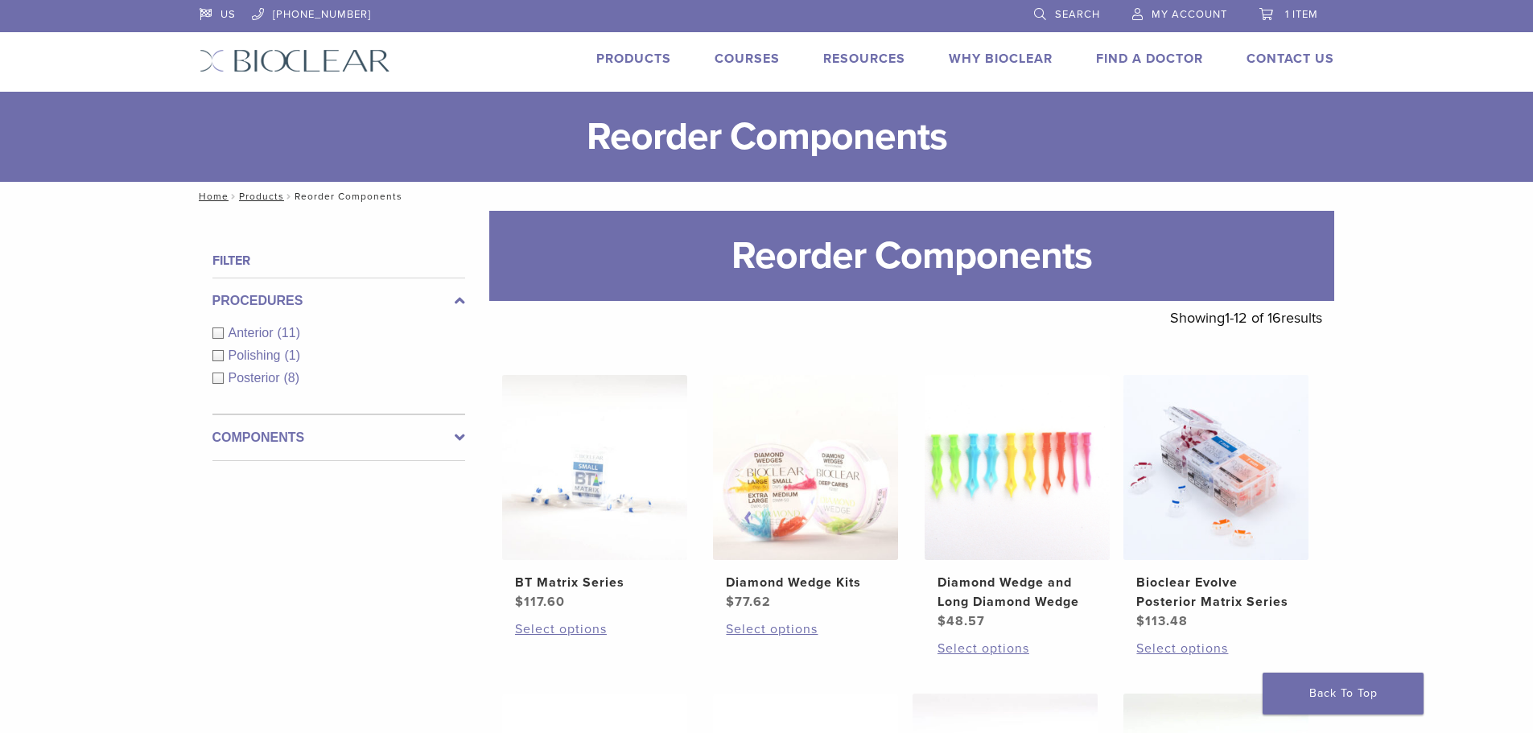
click at [217, 329] on div "Anterior (11)" at bounding box center [338, 333] width 253 height 19
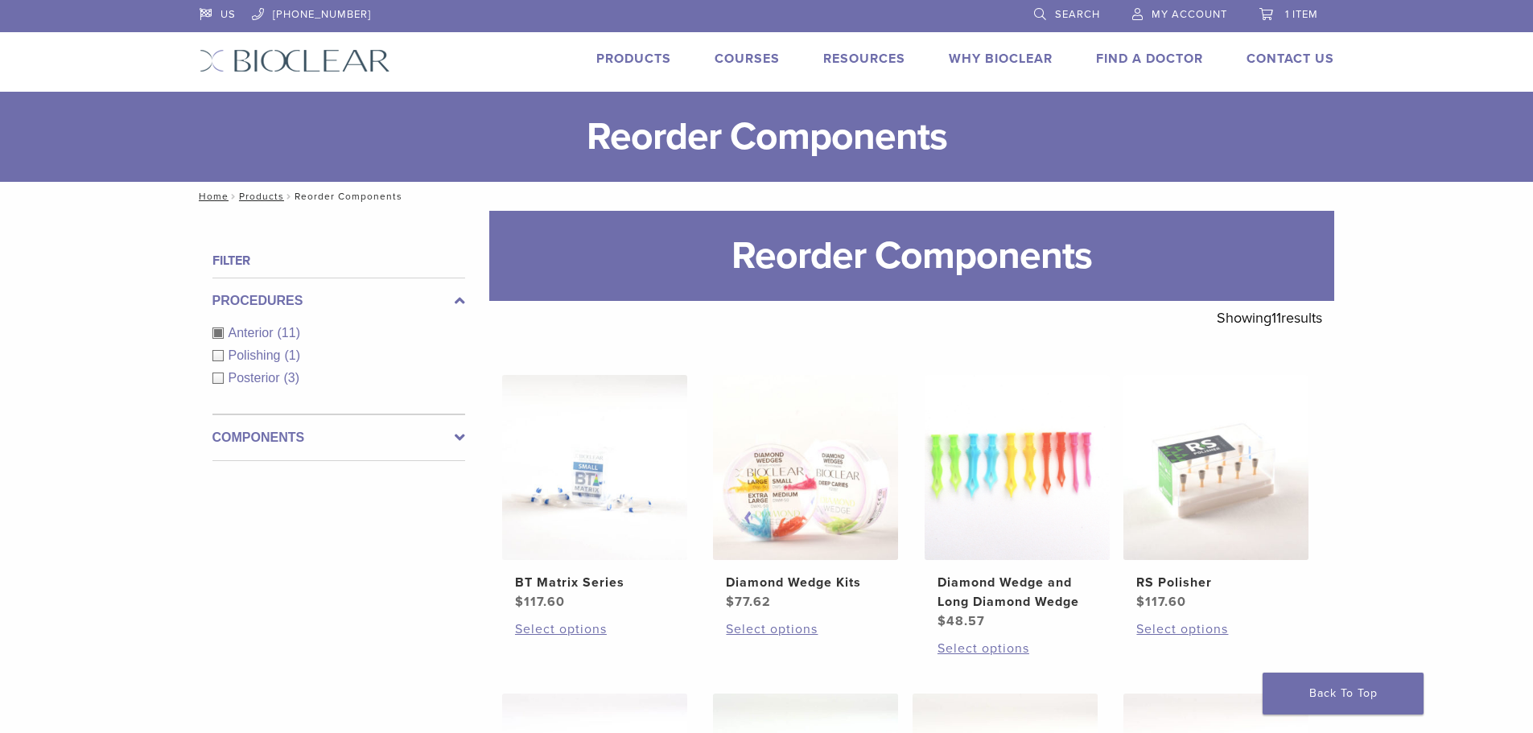
click at [1053, 10] on link "Search" at bounding box center [1067, 12] width 66 height 24
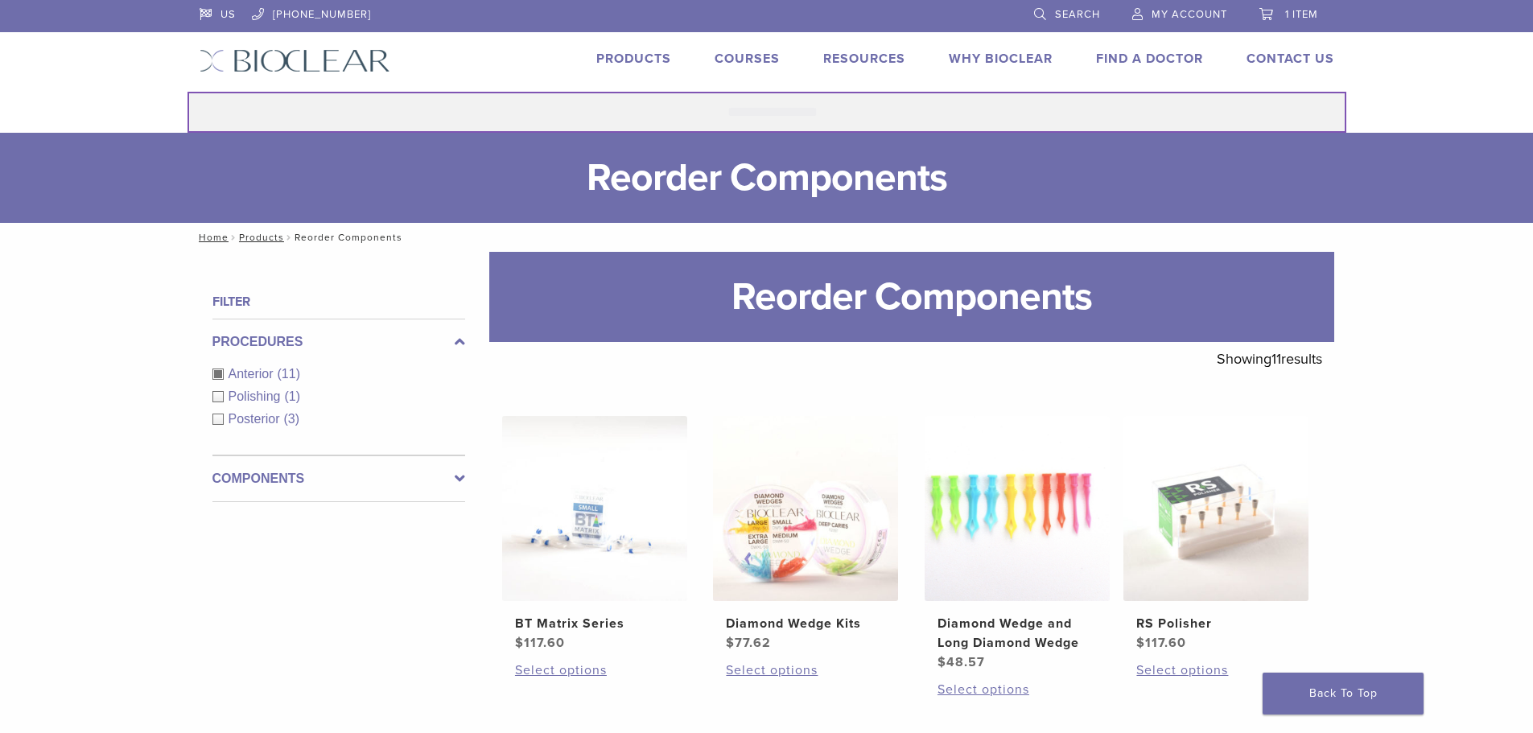
click at [785, 113] on input "Search for:" at bounding box center [767, 112] width 1159 height 41
type input "*"
type input "**********"
click at [187, 91] on button "Search" at bounding box center [187, 91] width 1 height 1
